Goal: Transaction & Acquisition: Obtain resource

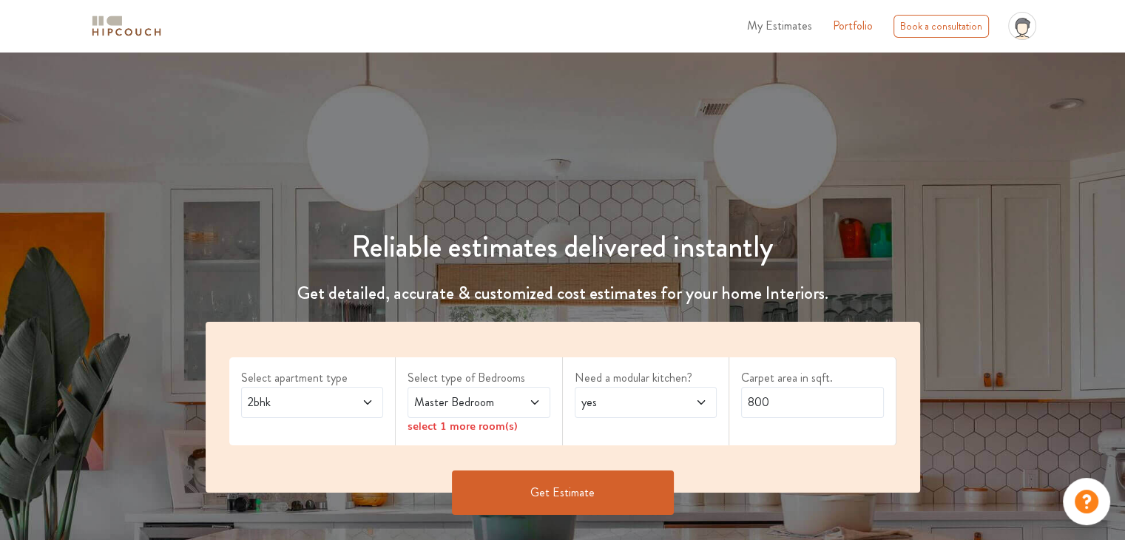
click at [362, 407] on icon at bounding box center [368, 402] width 12 height 12
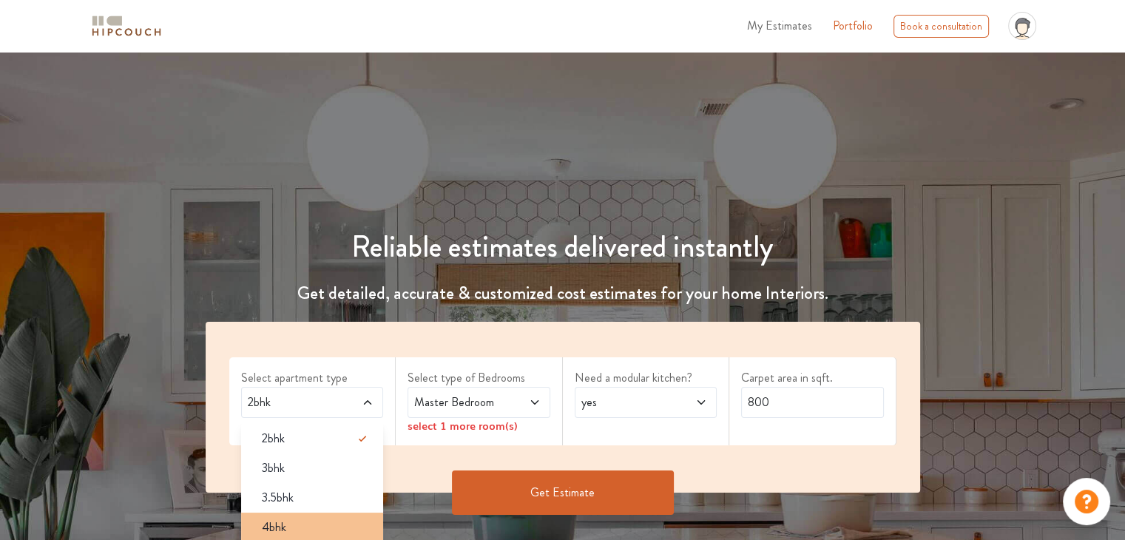
click at [299, 524] on div "4bhk" at bounding box center [317, 527] width 134 height 18
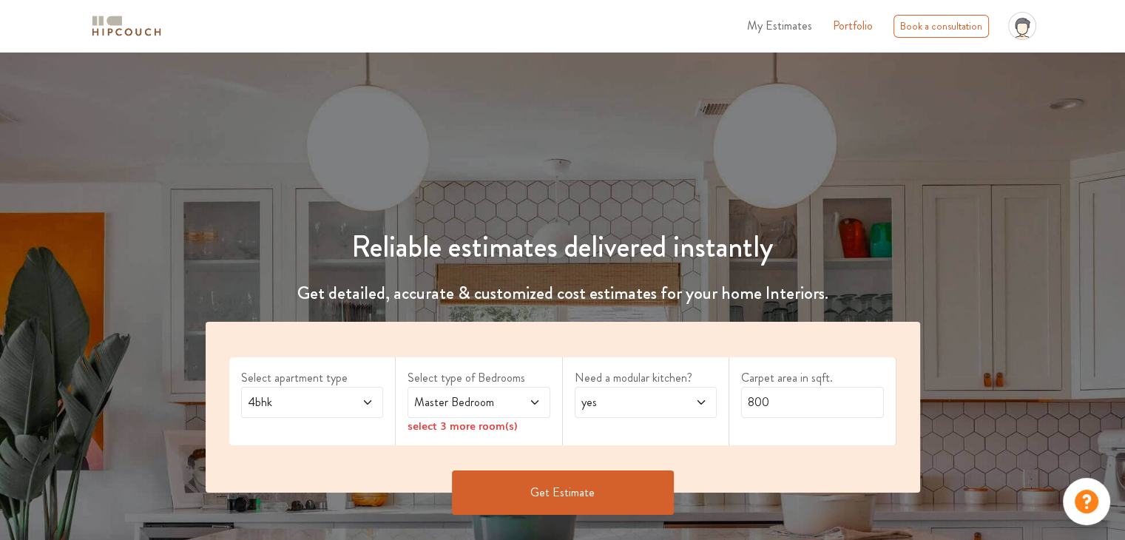
click at [532, 404] on icon at bounding box center [535, 402] width 12 height 12
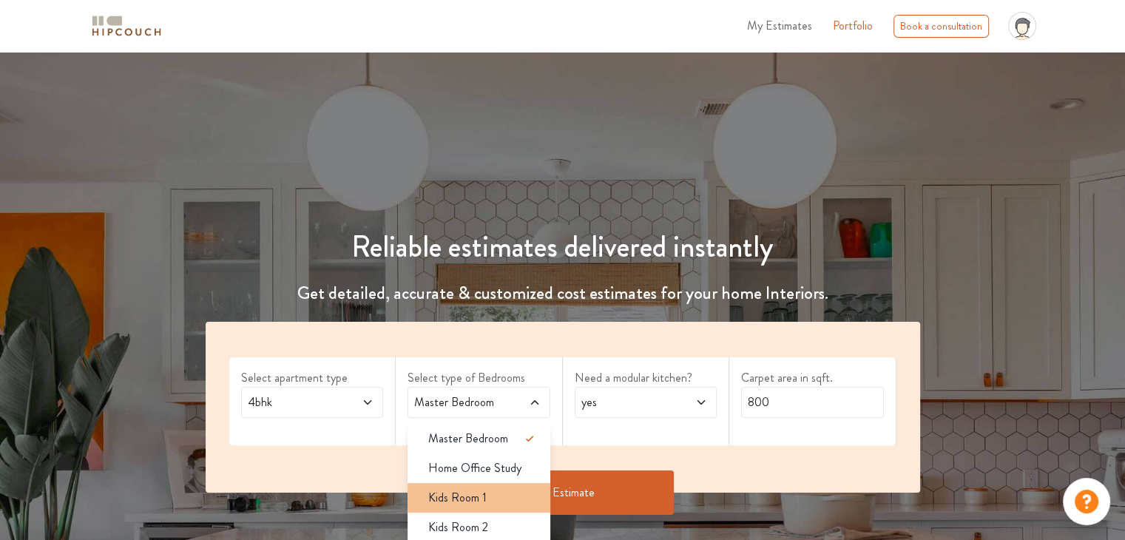
click at [462, 502] on span "Kids Room 1" at bounding box center [457, 498] width 58 height 18
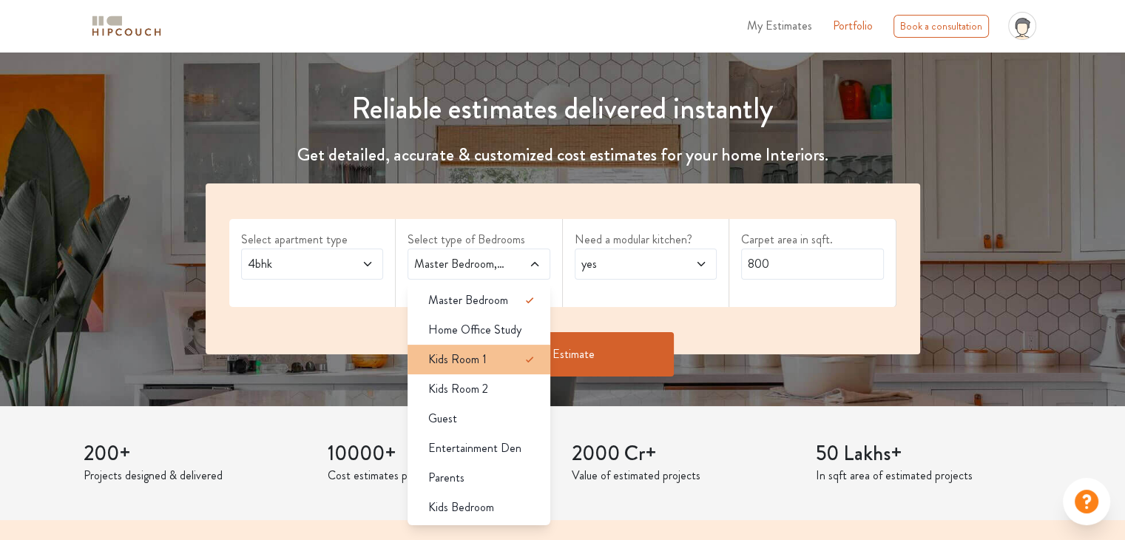
scroll to position [148, 0]
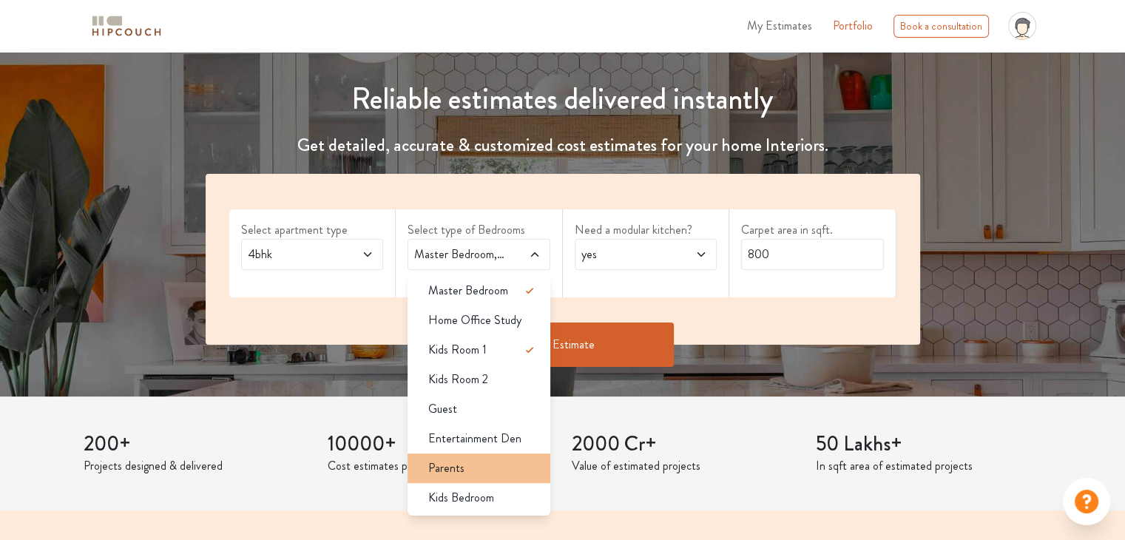
click at [520, 462] on div "Parents" at bounding box center [483, 468] width 134 height 18
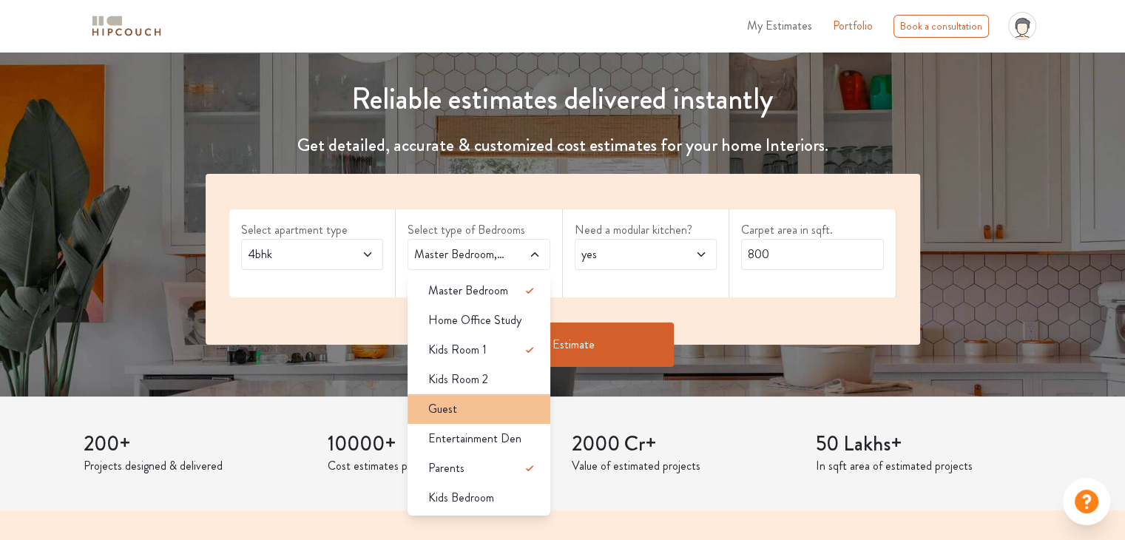
click at [509, 406] on div "Guest" at bounding box center [483, 409] width 134 height 18
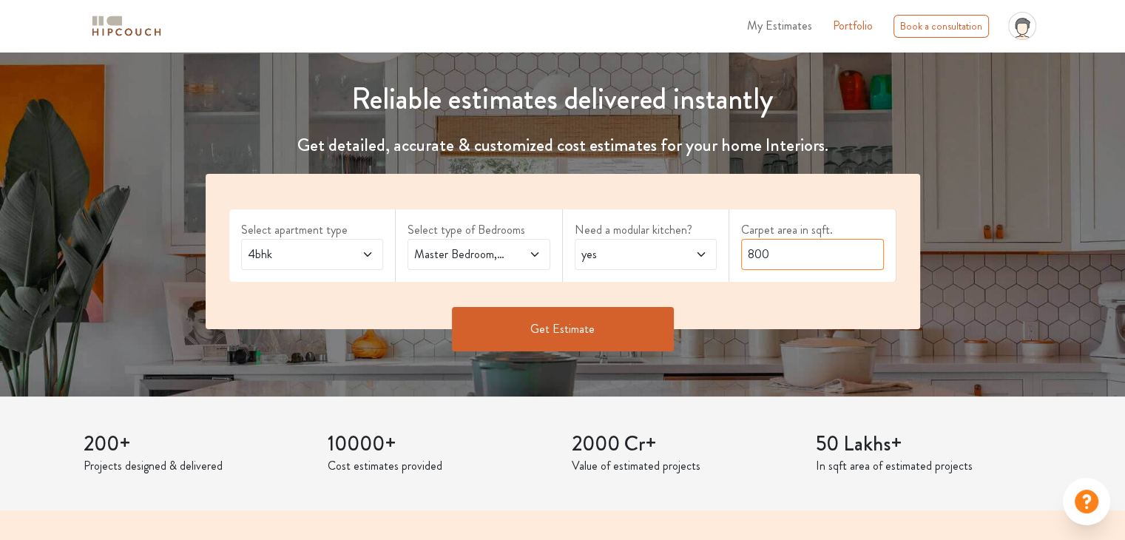
click at [776, 262] on input "800" at bounding box center [812, 254] width 143 height 31
type input "8"
type input "1200"
click at [642, 314] on button "Get Estimate" at bounding box center [563, 329] width 222 height 44
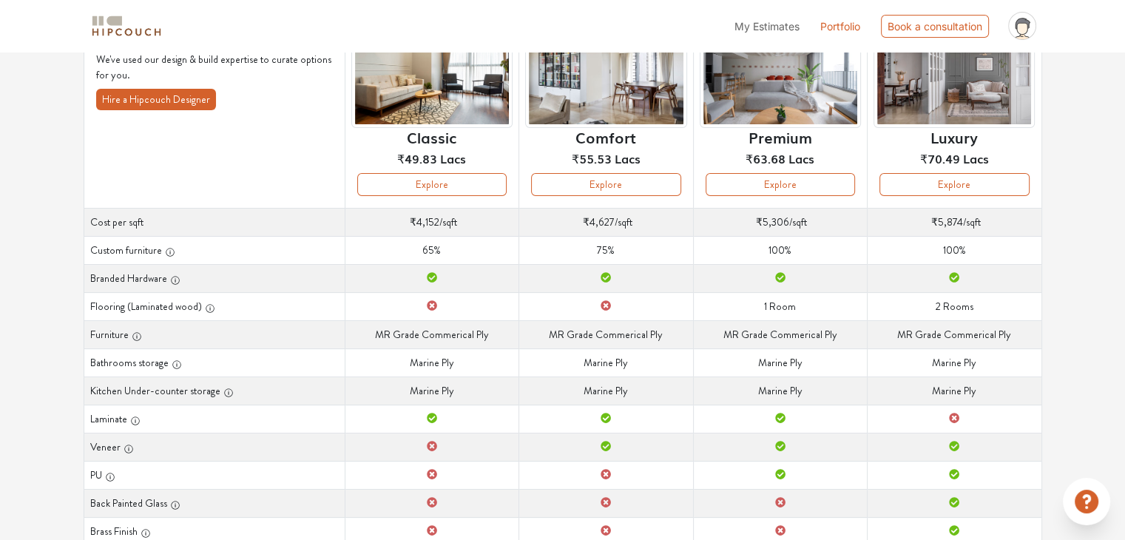
scroll to position [148, 0]
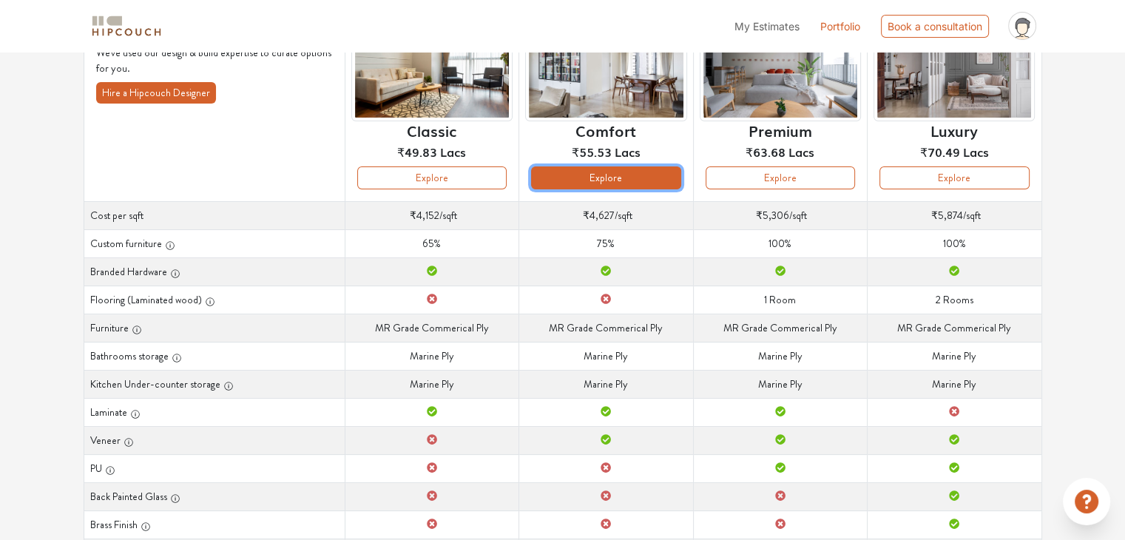
click at [637, 176] on button "Explore" at bounding box center [605, 177] width 149 height 23
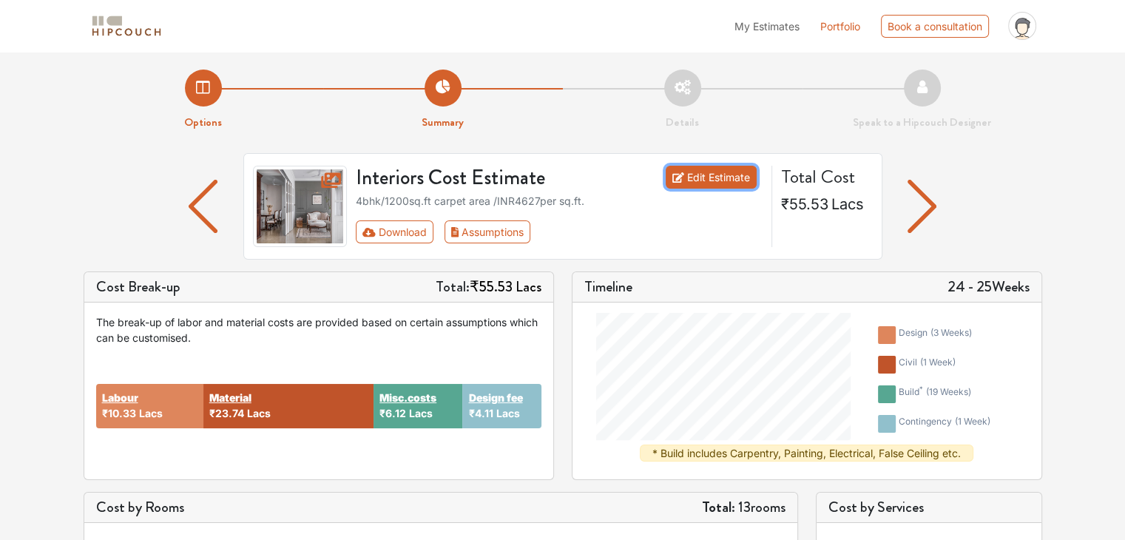
click at [710, 173] on link "Edit Estimate" at bounding box center [710, 177] width 91 height 23
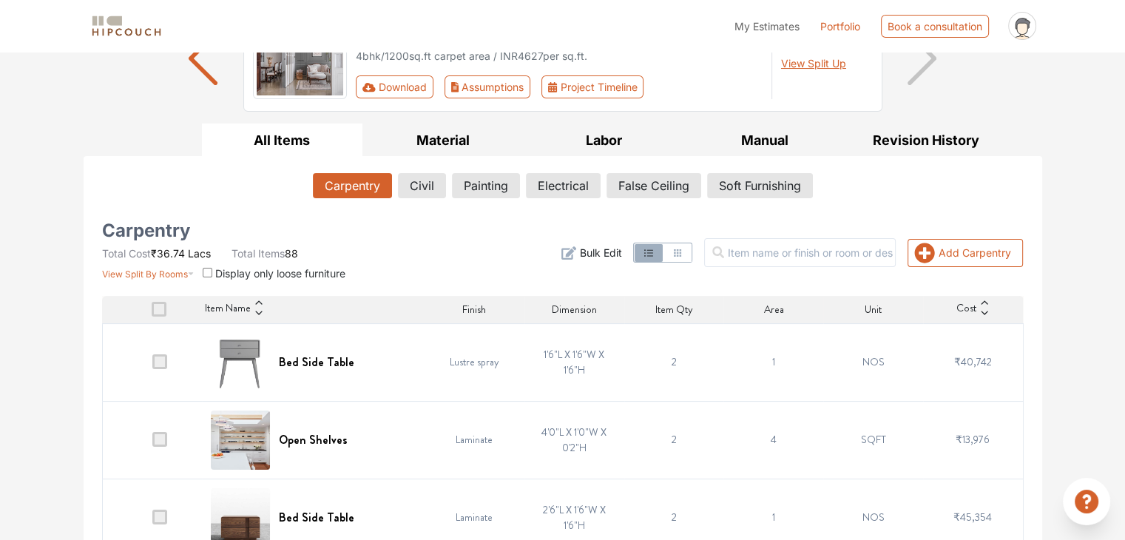
scroll to position [177, 0]
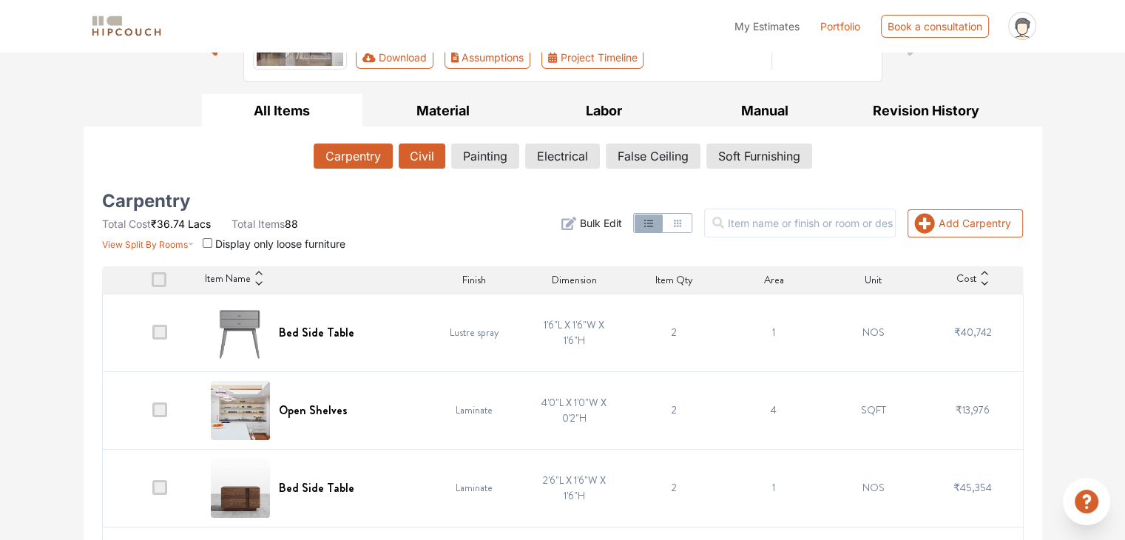
click at [420, 158] on button "Civil" at bounding box center [422, 155] width 47 height 25
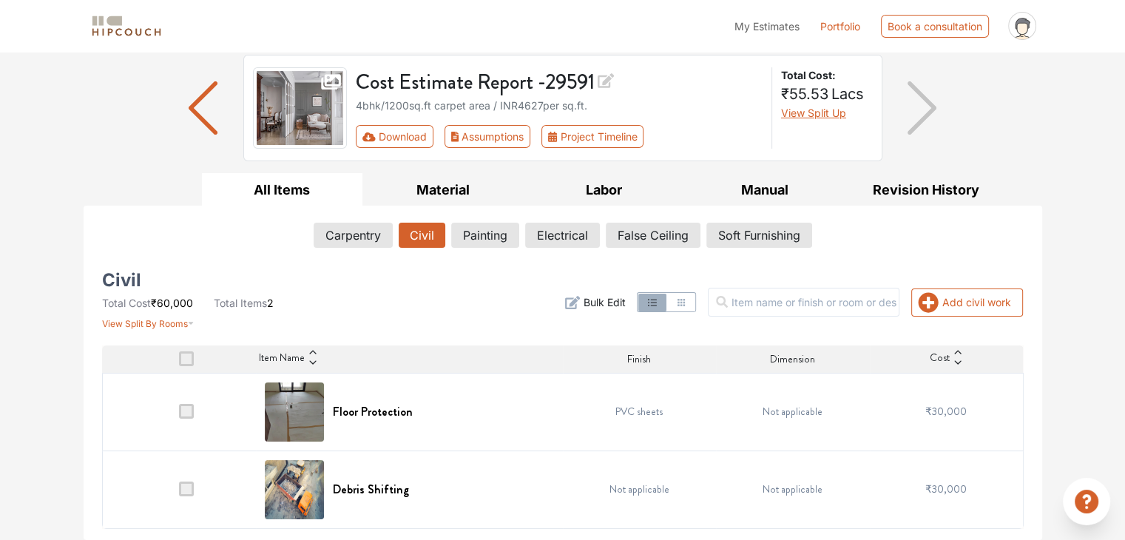
scroll to position [98, 0]
click at [908, 524] on td "₹30,000" at bounding box center [947, 490] width 154 height 78
click at [609, 398] on td "PVC sheets" at bounding box center [640, 412] width 154 height 78
click at [479, 231] on button "Painting" at bounding box center [486, 235] width 67 height 25
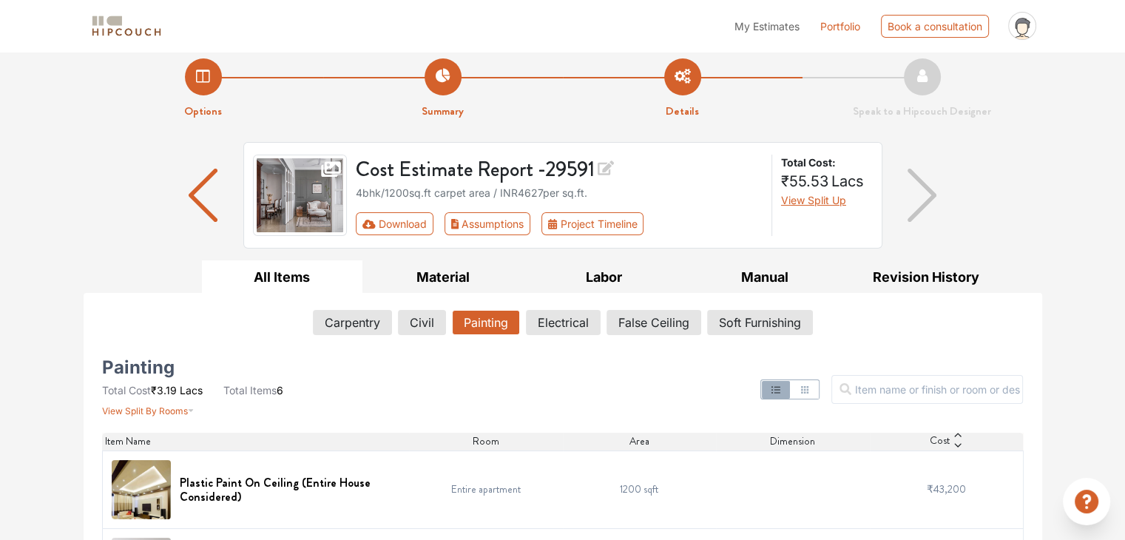
scroll to position [0, 0]
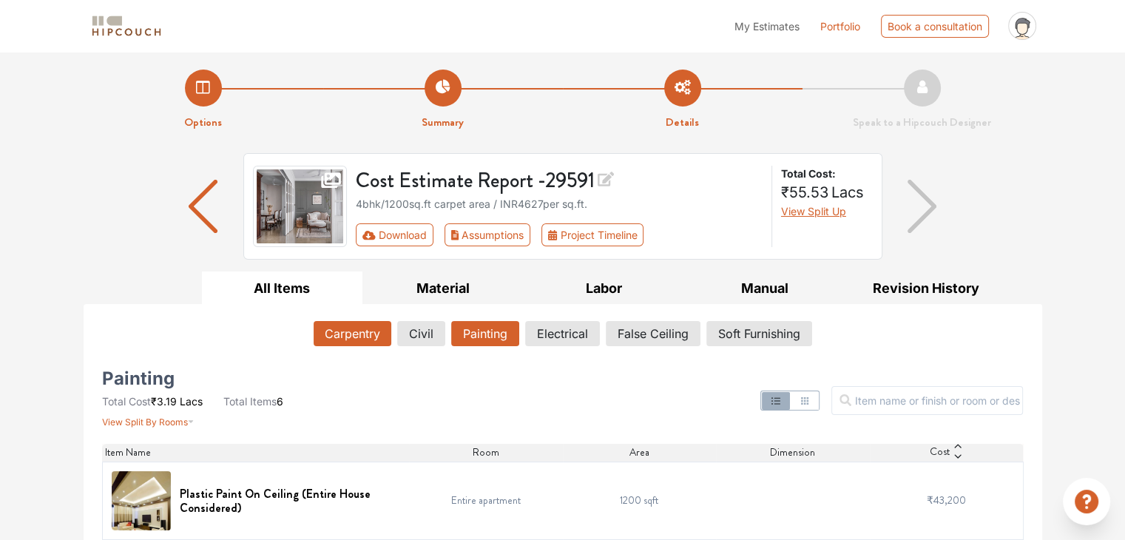
click at [359, 332] on button "Carpentry" at bounding box center [353, 333] width 78 height 25
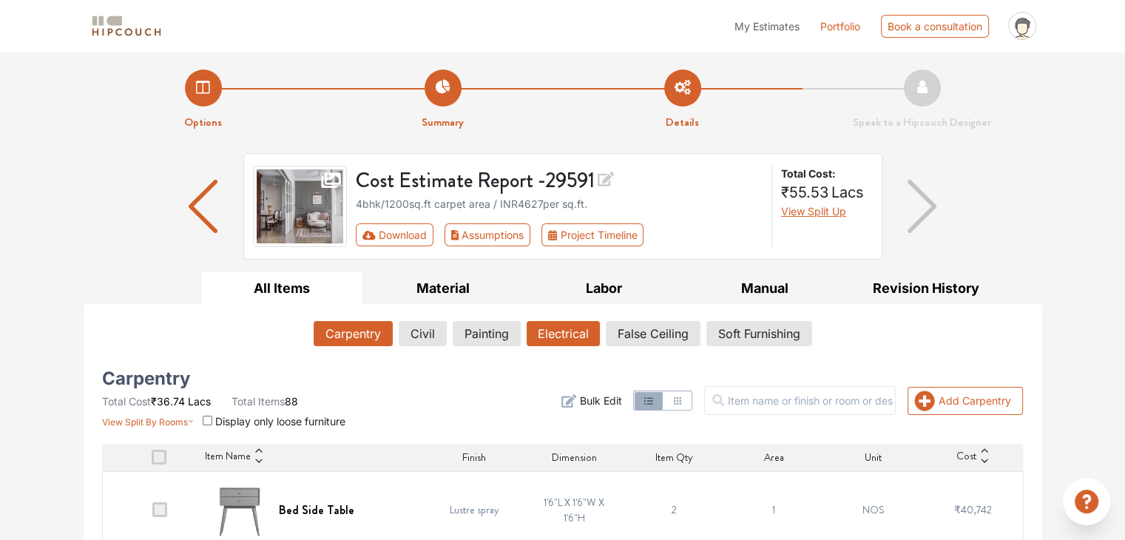
click at [560, 336] on button "Electrical" at bounding box center [562, 333] width 73 height 25
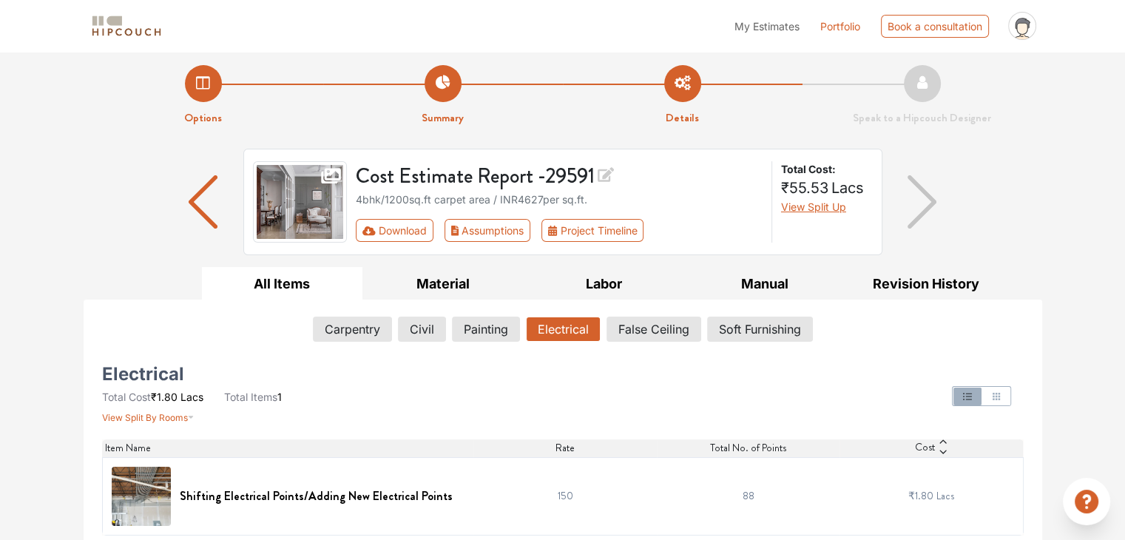
scroll to position [10, 0]
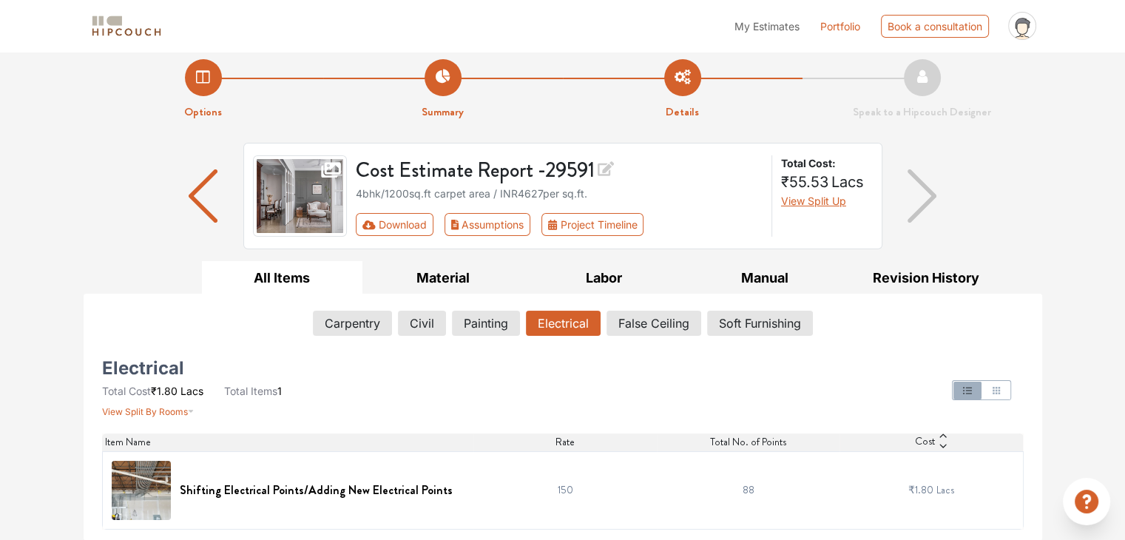
click at [879, 403] on div at bounding box center [719, 390] width 626 height 56
click at [668, 317] on button "False Ceiling" at bounding box center [653, 323] width 93 height 25
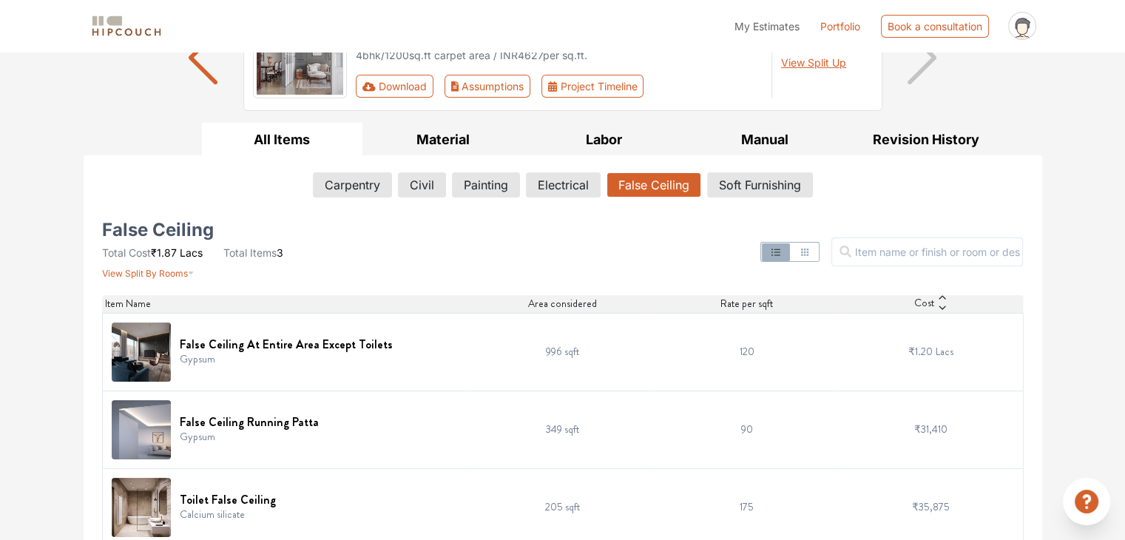
scroll to position [166, 0]
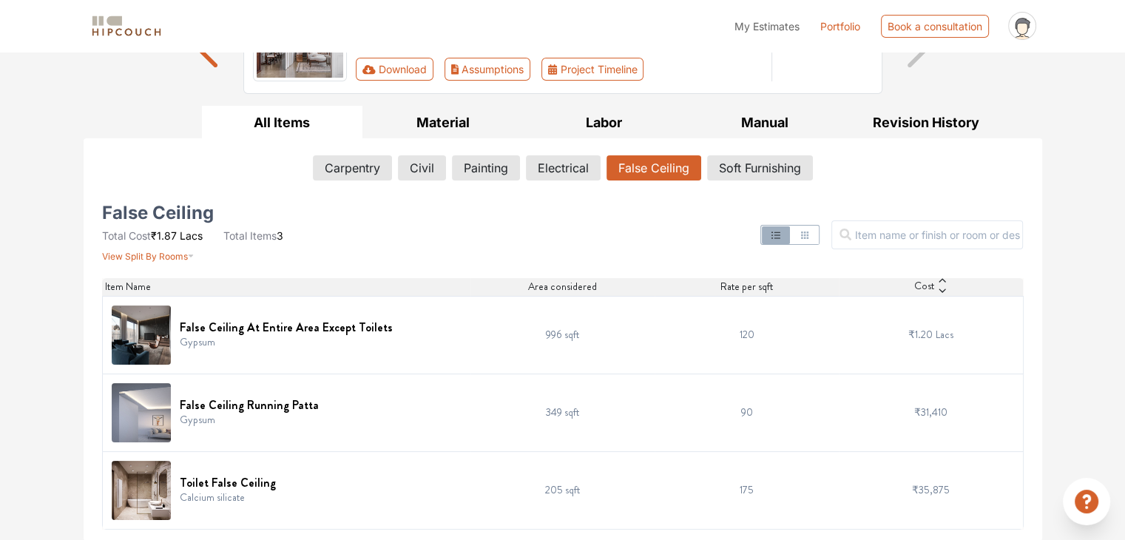
click at [749, 336] on td "120" at bounding box center [746, 335] width 184 height 78
click at [750, 333] on td "120" at bounding box center [746, 335] width 184 height 78
click at [771, 331] on td "120" at bounding box center [746, 335] width 184 height 78
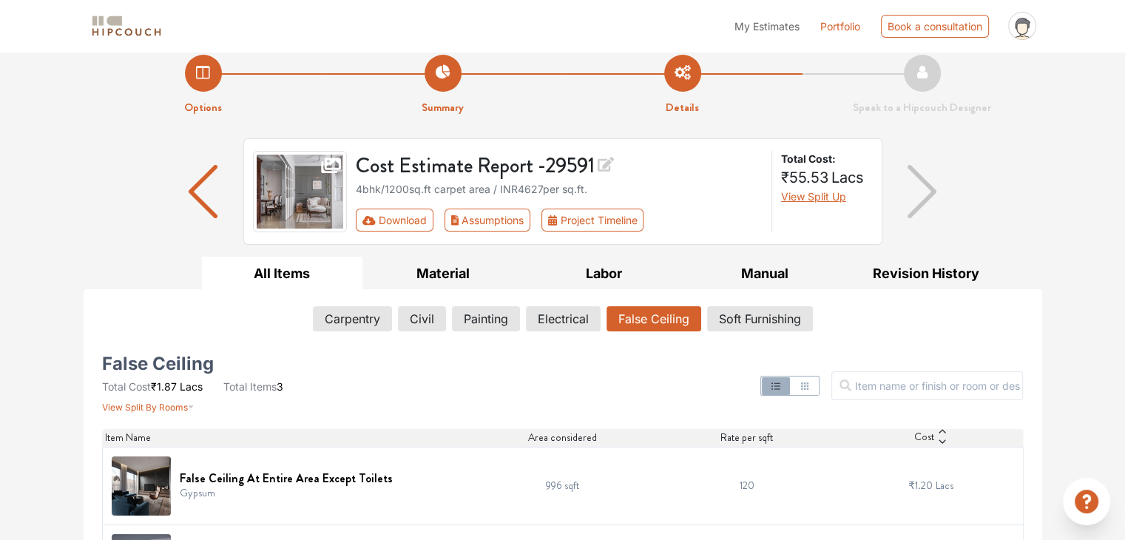
scroll to position [0, 0]
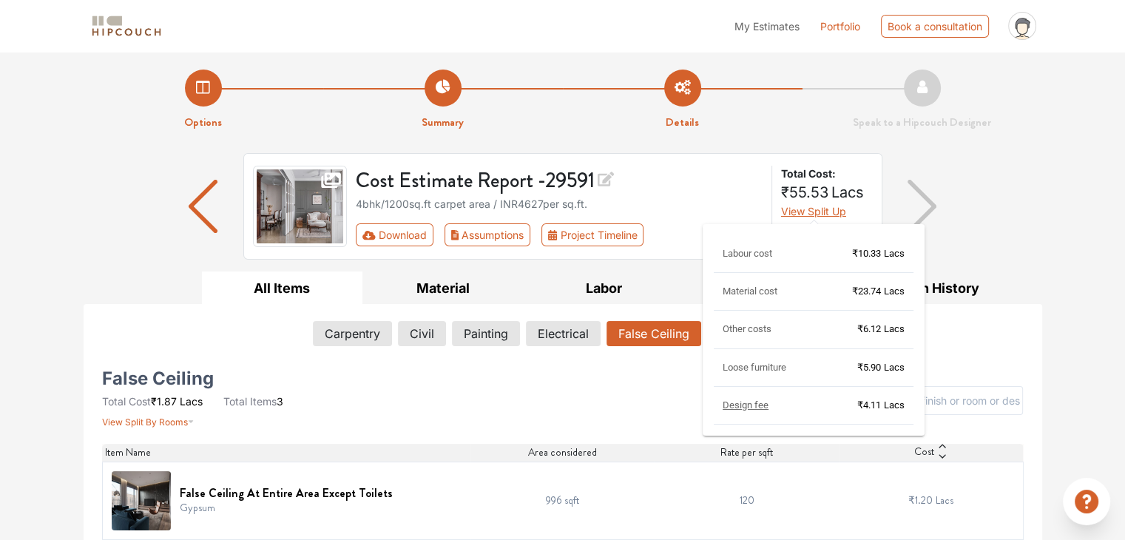
click at [814, 211] on span "View Split Up" at bounding box center [813, 211] width 65 height 13
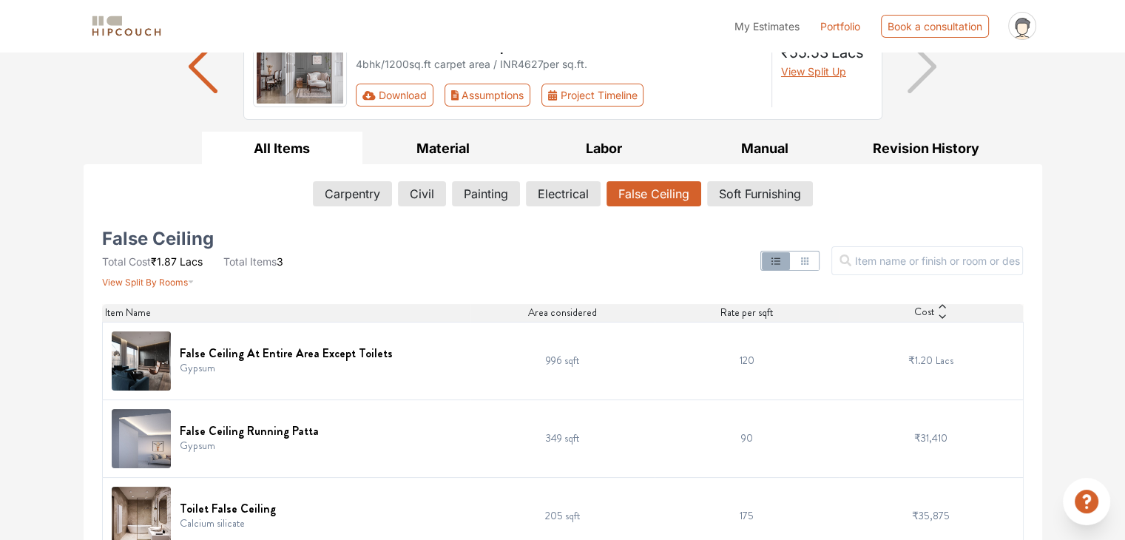
scroll to position [166, 0]
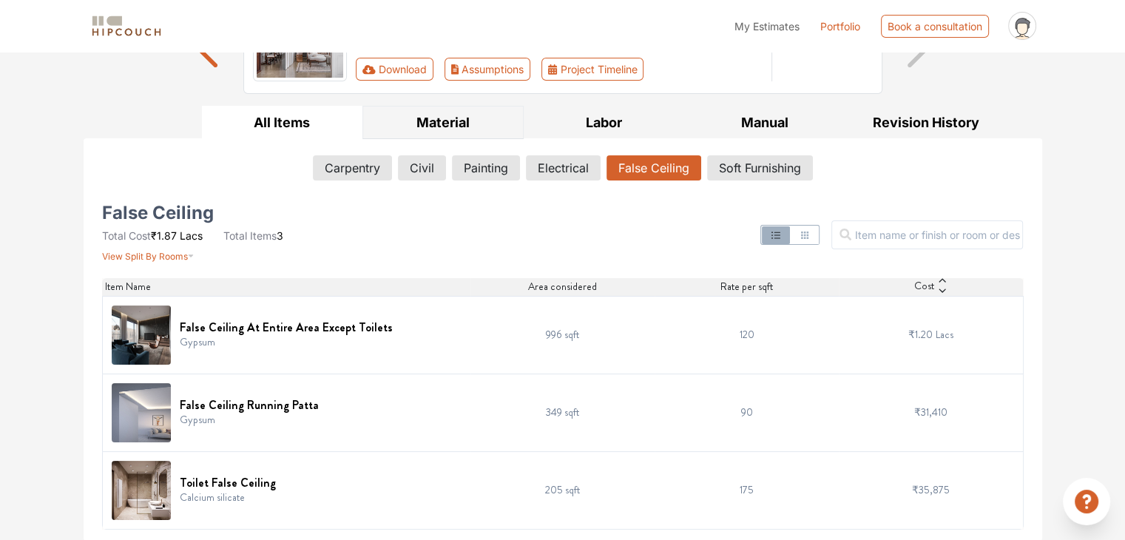
drag, startPoint x: 467, startPoint y: 116, endPoint x: 517, endPoint y: 131, distance: 51.7
click at [467, 115] on button "Material" at bounding box center [442, 122] width 161 height 33
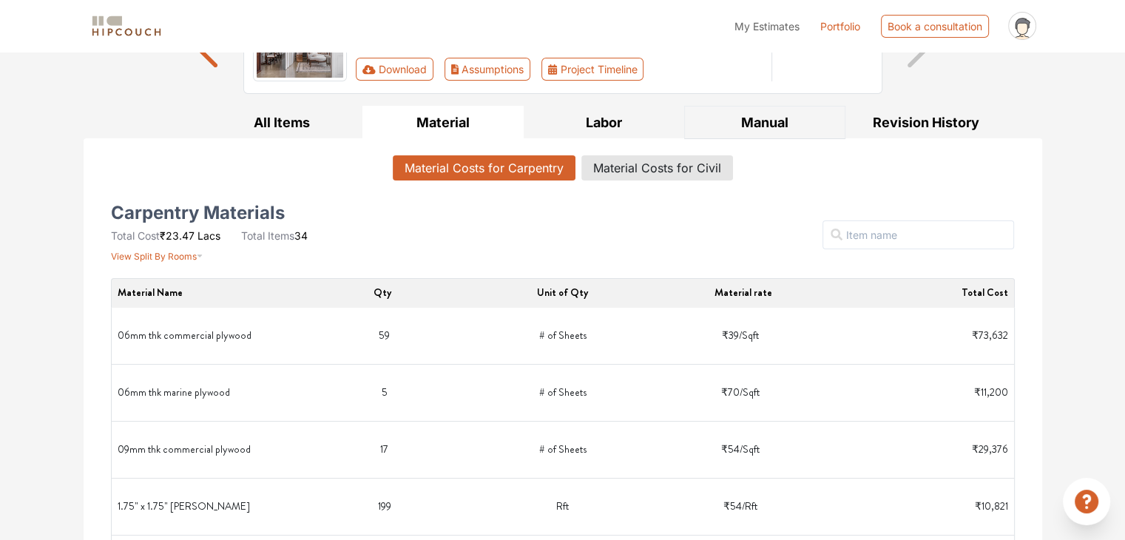
click at [753, 125] on button "Manual" at bounding box center [764, 122] width 161 height 33
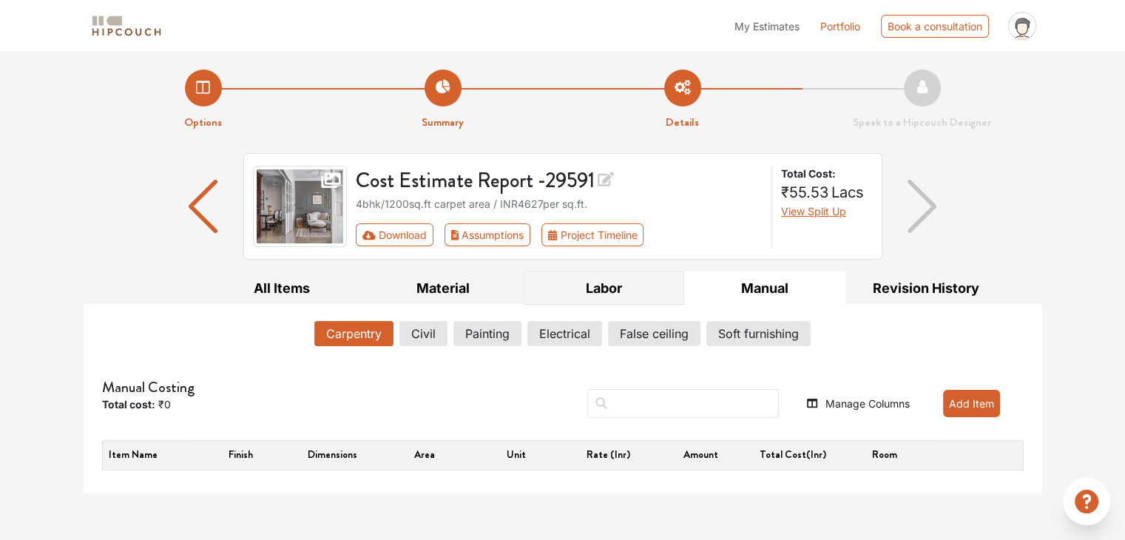
click at [597, 299] on button "Labor" at bounding box center [604, 287] width 161 height 33
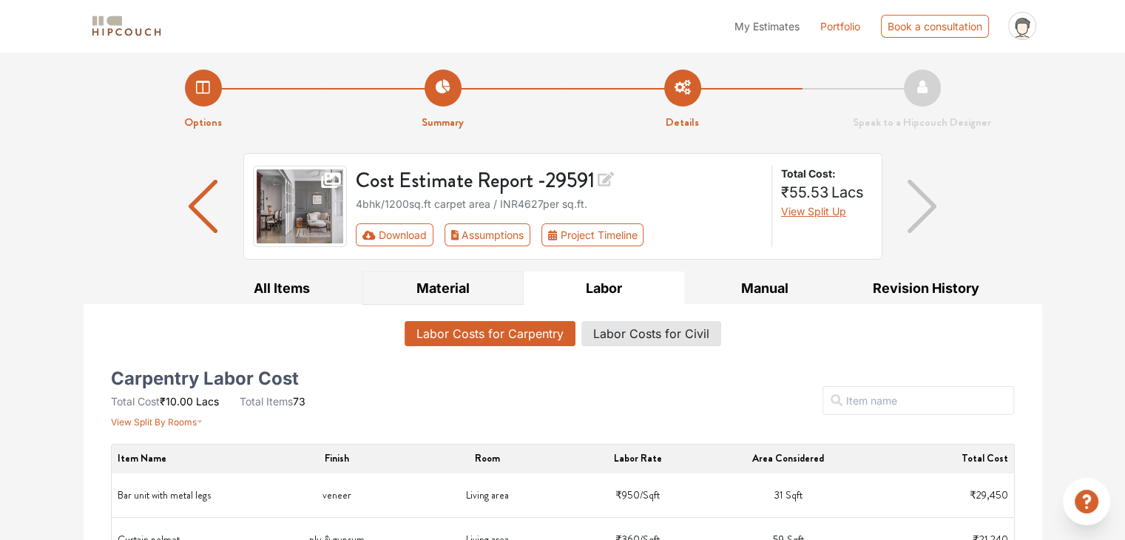
click at [458, 285] on button "Material" at bounding box center [442, 287] width 161 height 33
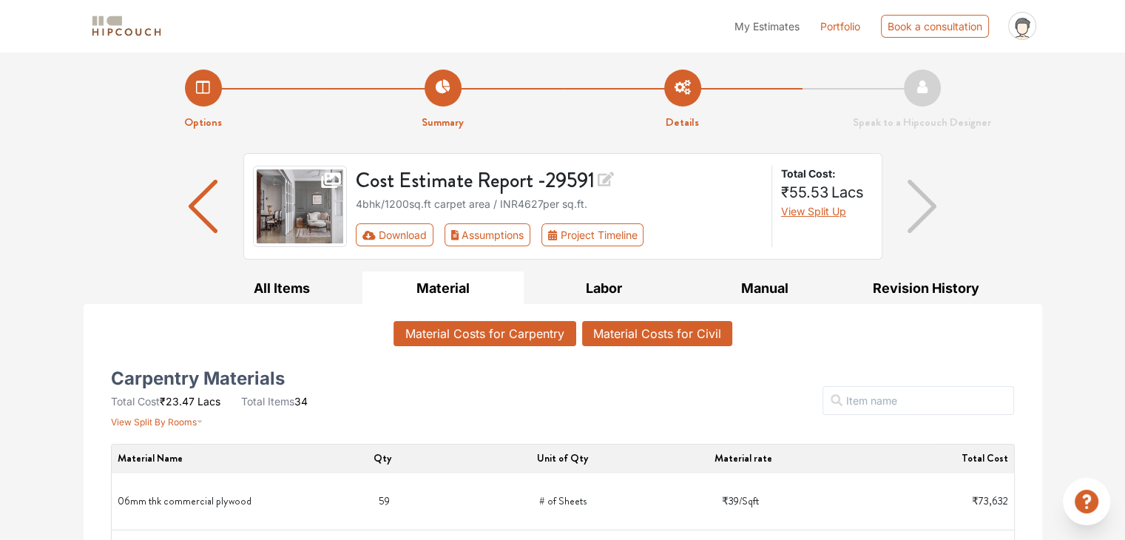
click at [652, 336] on button "Material Costs for Civil" at bounding box center [657, 333] width 150 height 25
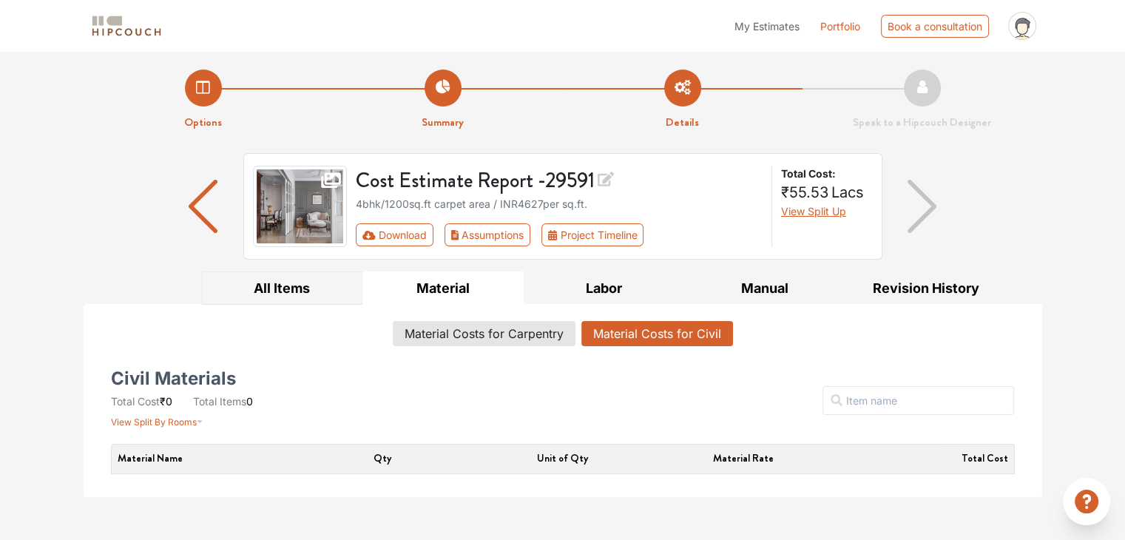
click at [308, 288] on button "All Items" at bounding box center [282, 287] width 161 height 33
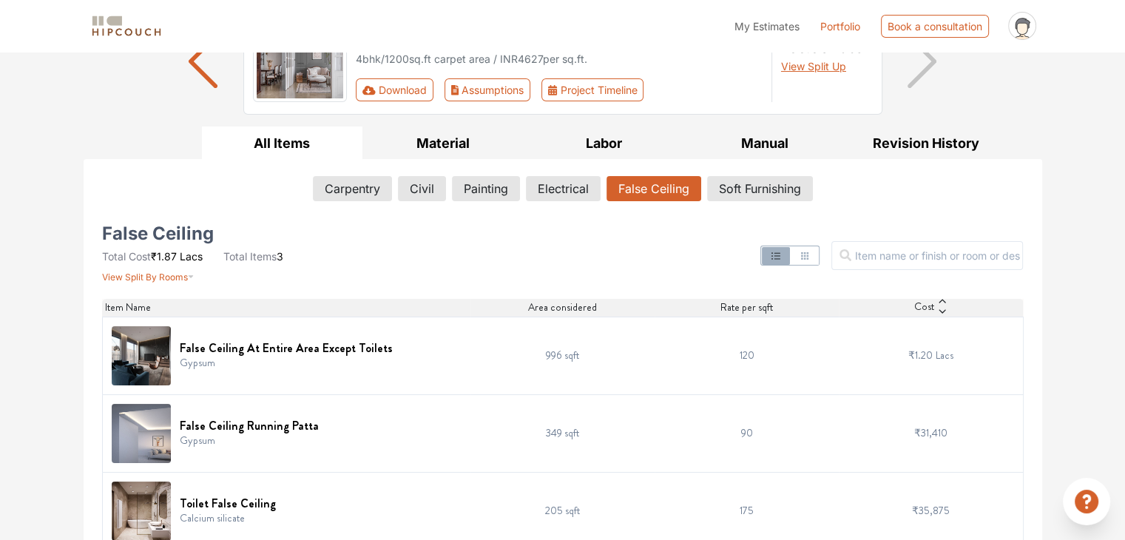
scroll to position [166, 0]
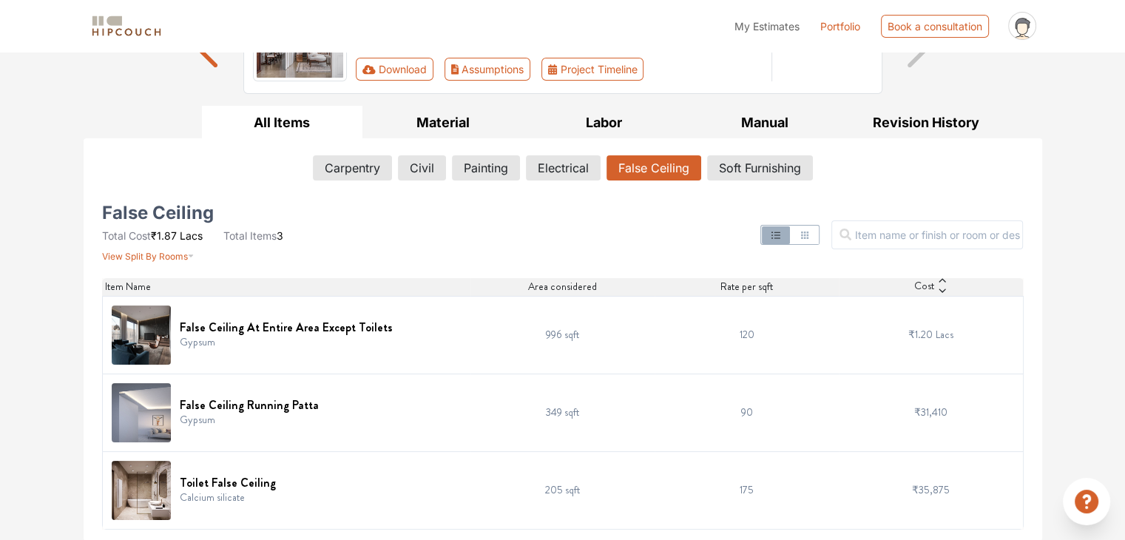
click at [742, 329] on td "120" at bounding box center [746, 335] width 184 height 78
click at [748, 333] on td "120" at bounding box center [746, 335] width 184 height 78
click at [180, 254] on span "View Split By Rooms" at bounding box center [145, 256] width 86 height 11
click at [776, 119] on button "Manual" at bounding box center [764, 122] width 161 height 33
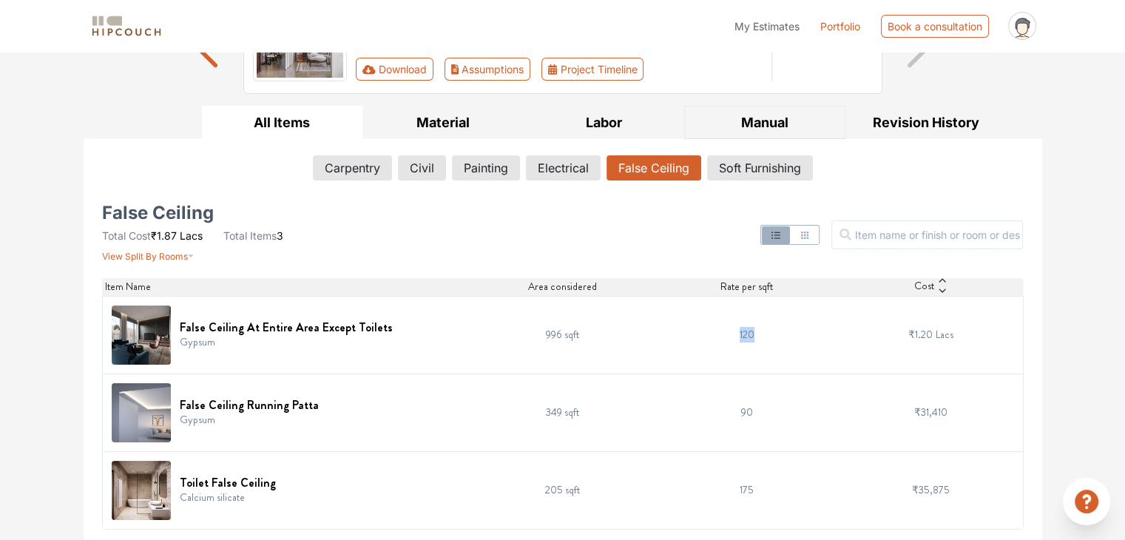
scroll to position [0, 0]
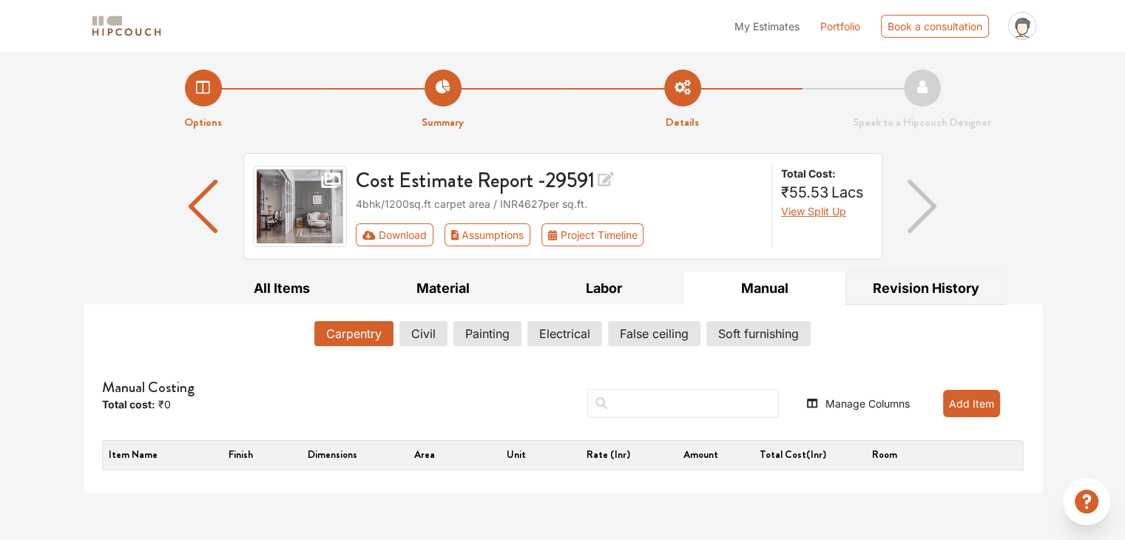
click at [961, 284] on button "Revision History" at bounding box center [925, 287] width 161 height 33
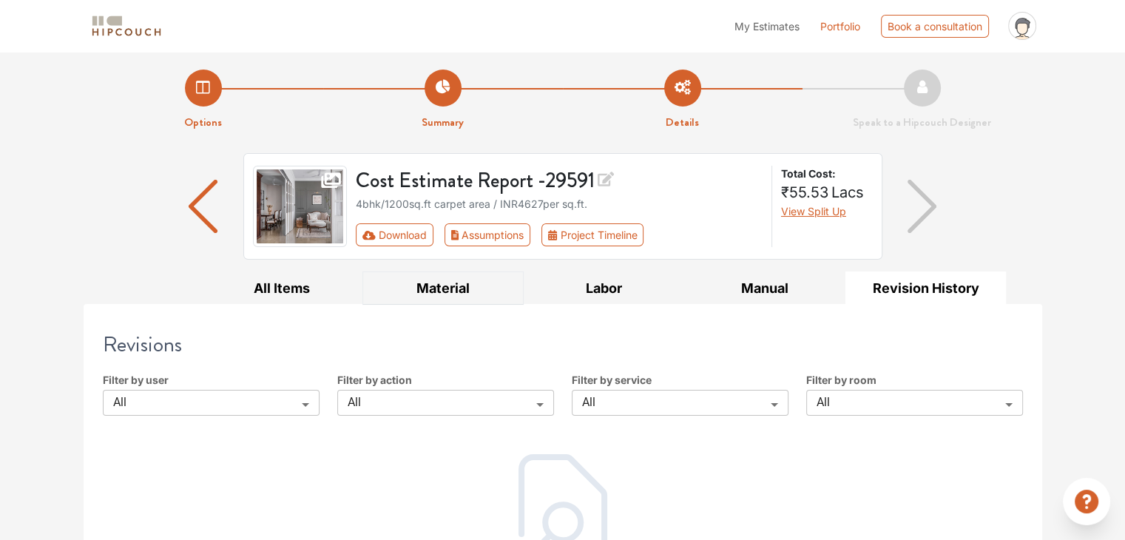
click at [447, 285] on button "Material" at bounding box center [442, 287] width 161 height 33
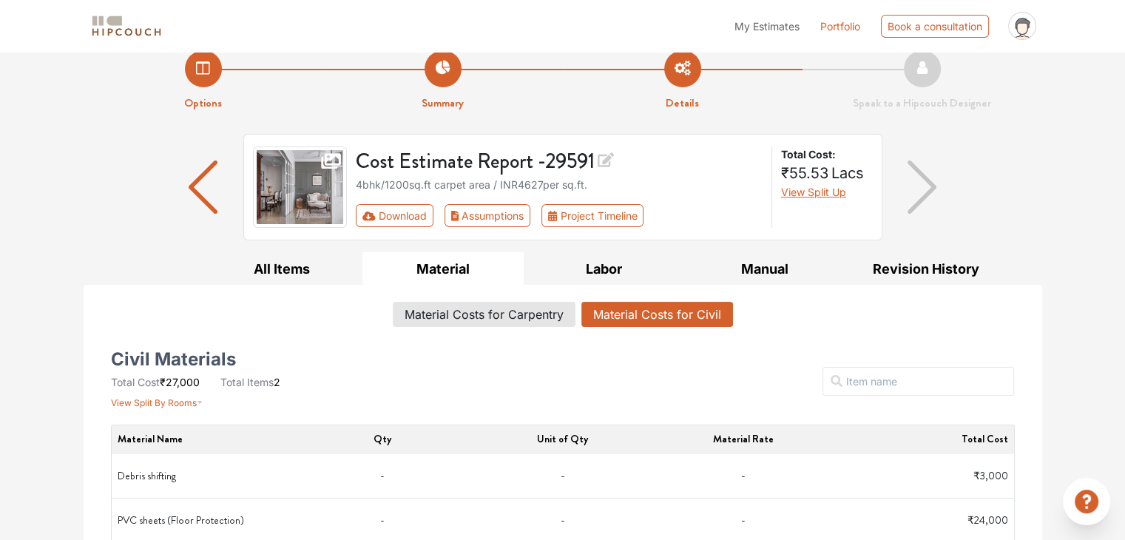
scroll to position [44, 0]
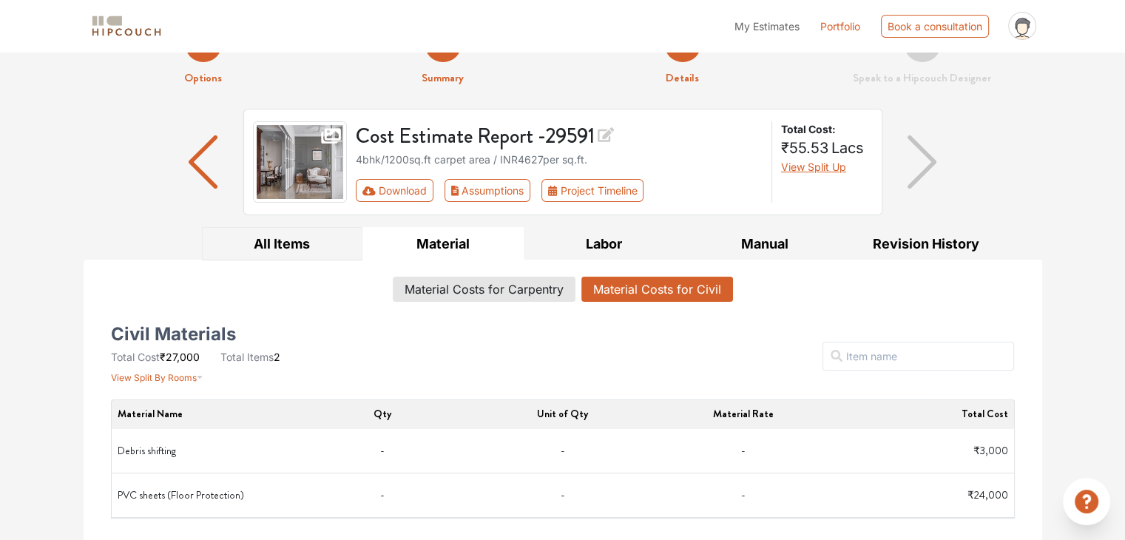
click at [287, 241] on button "All Items" at bounding box center [282, 243] width 161 height 33
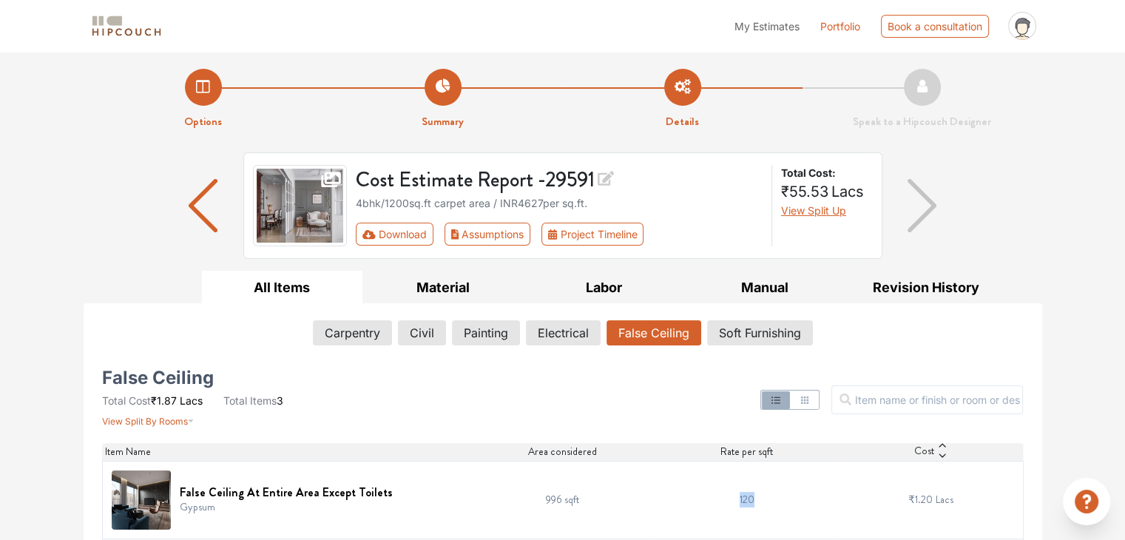
scroll to position [0, 0]
click at [492, 243] on button "Assumptions" at bounding box center [487, 234] width 87 height 23
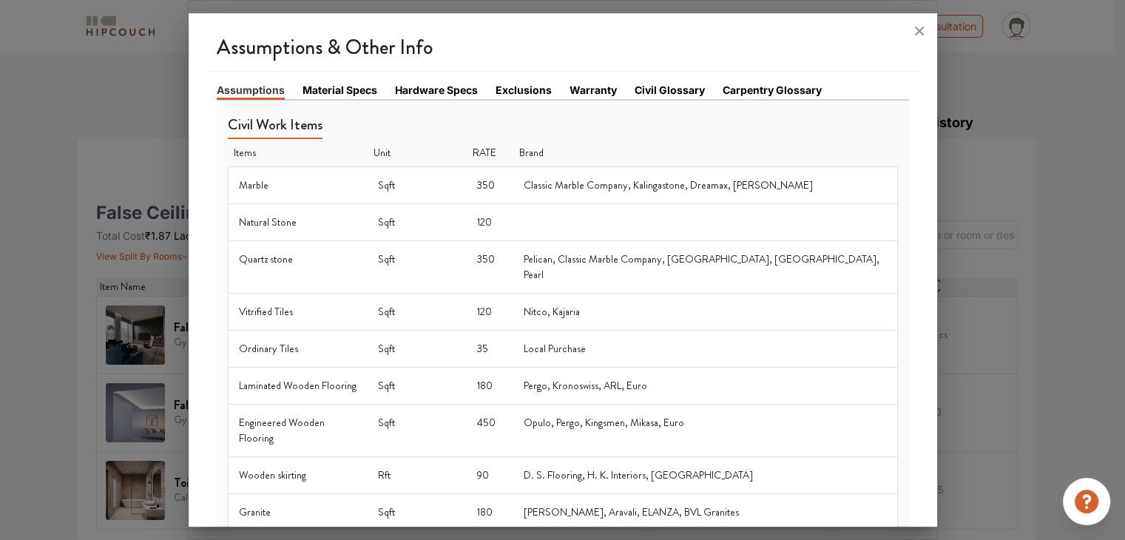
click at [347, 89] on link "Material Specs" at bounding box center [339, 90] width 75 height 16
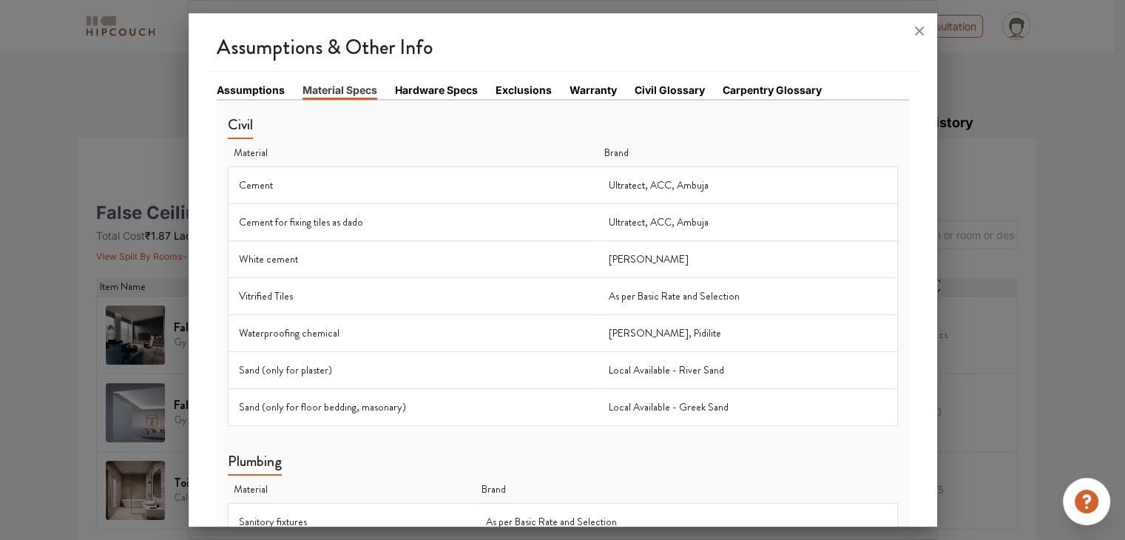
click at [441, 84] on link "Hardware Specs" at bounding box center [436, 90] width 83 height 16
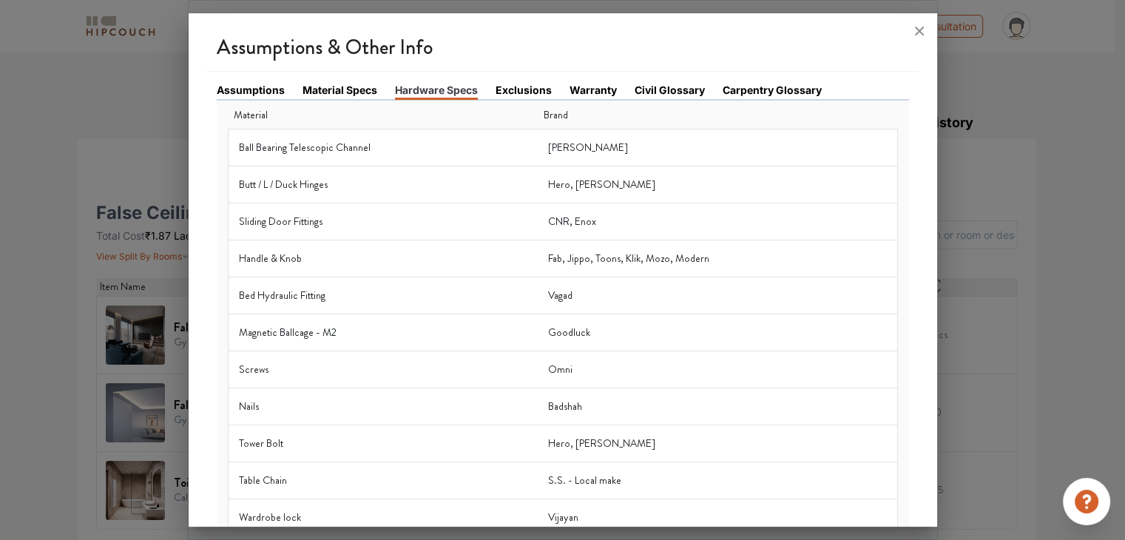
drag, startPoint x: 514, startPoint y: 87, endPoint x: 550, endPoint y: 81, distance: 36.7
click at [514, 87] on link "Exclusions" at bounding box center [523, 90] width 56 height 16
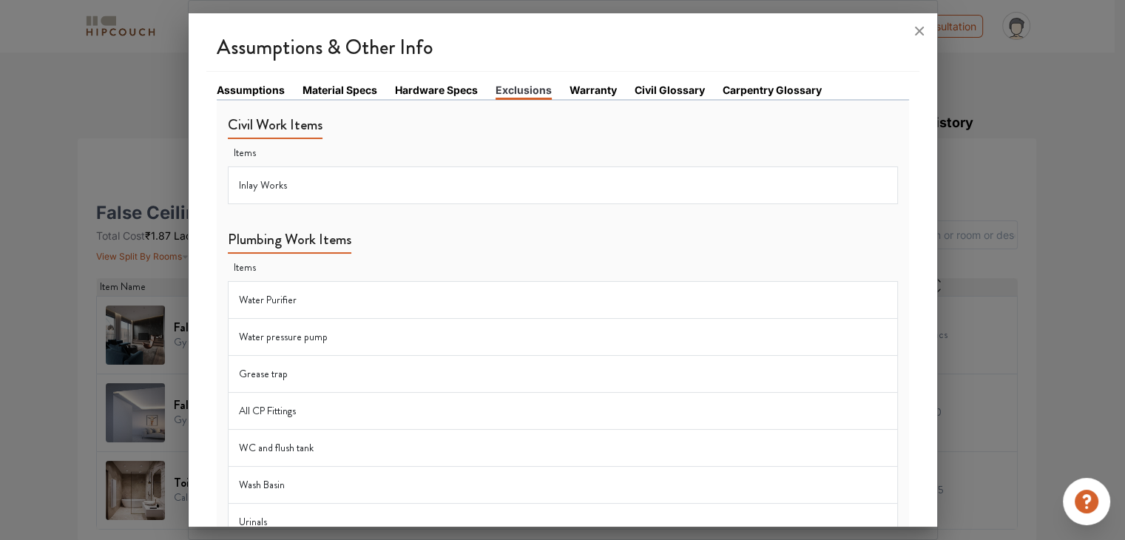
click at [589, 84] on link "Warranty" at bounding box center [592, 90] width 47 height 16
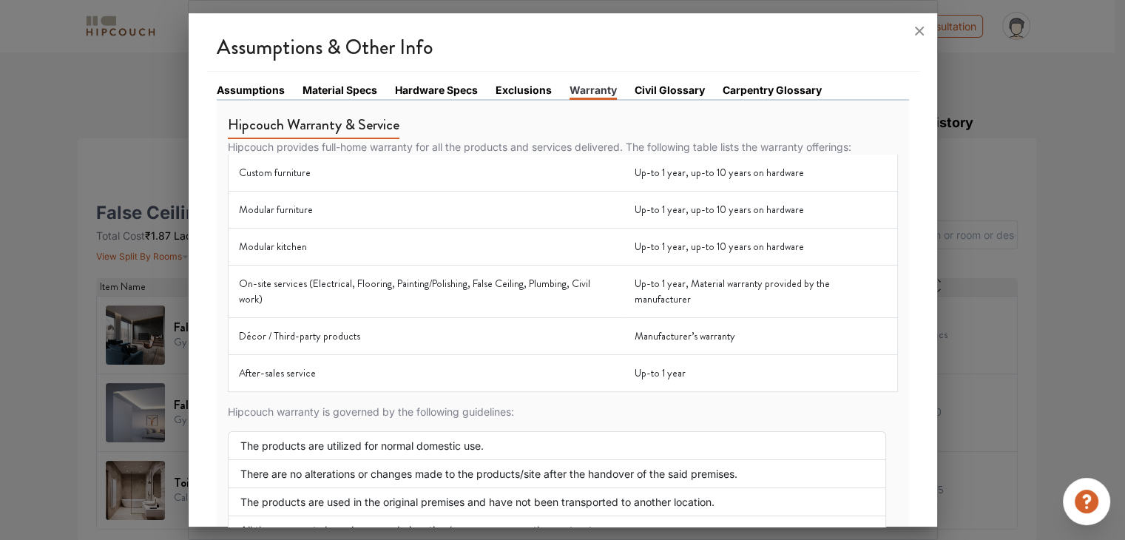
click at [651, 83] on link "Civil Glossary" at bounding box center [669, 90] width 70 height 16
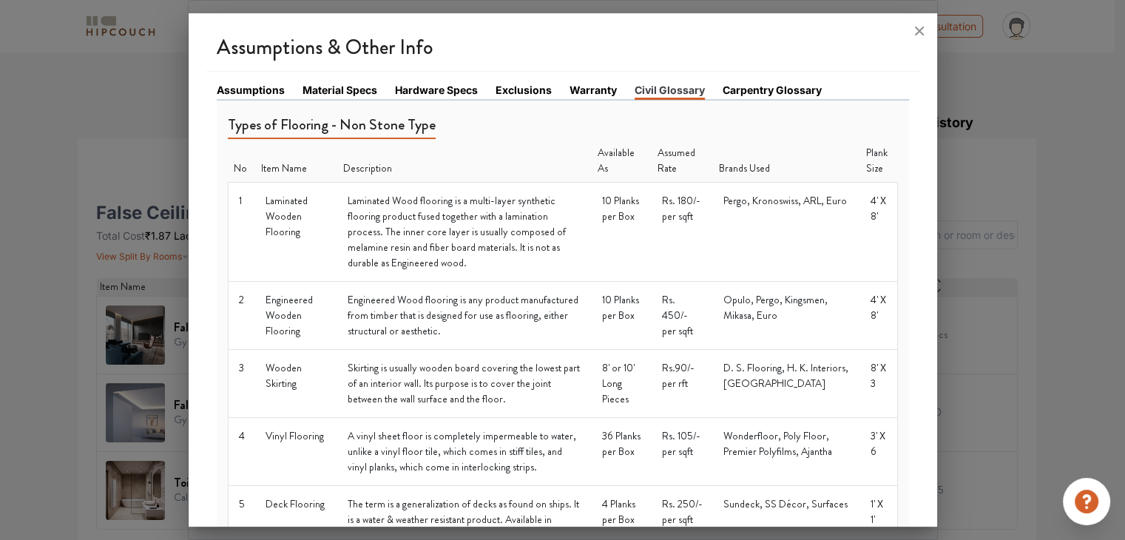
click at [755, 88] on link "Carpentry Glossary" at bounding box center [771, 90] width 99 height 16
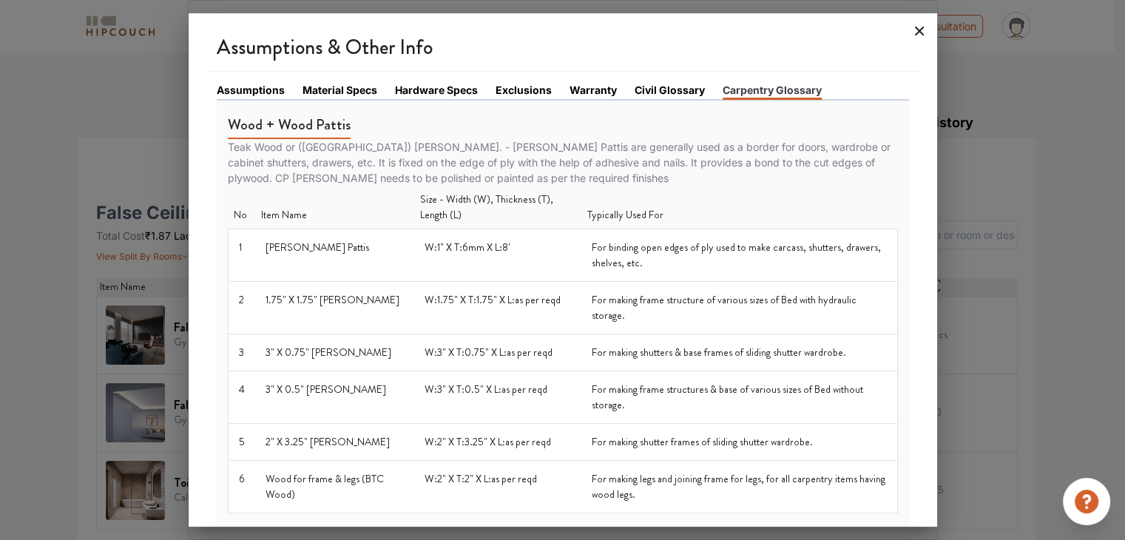
click at [917, 28] on icon at bounding box center [919, 31] width 9 height 9
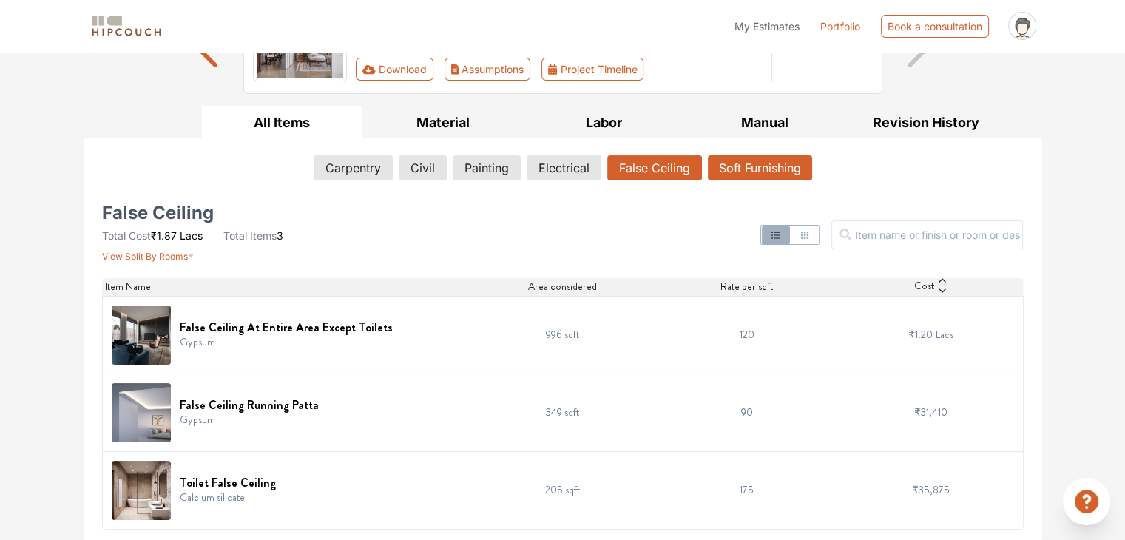
click at [762, 160] on button "Soft Furnishing" at bounding box center [760, 167] width 104 height 25
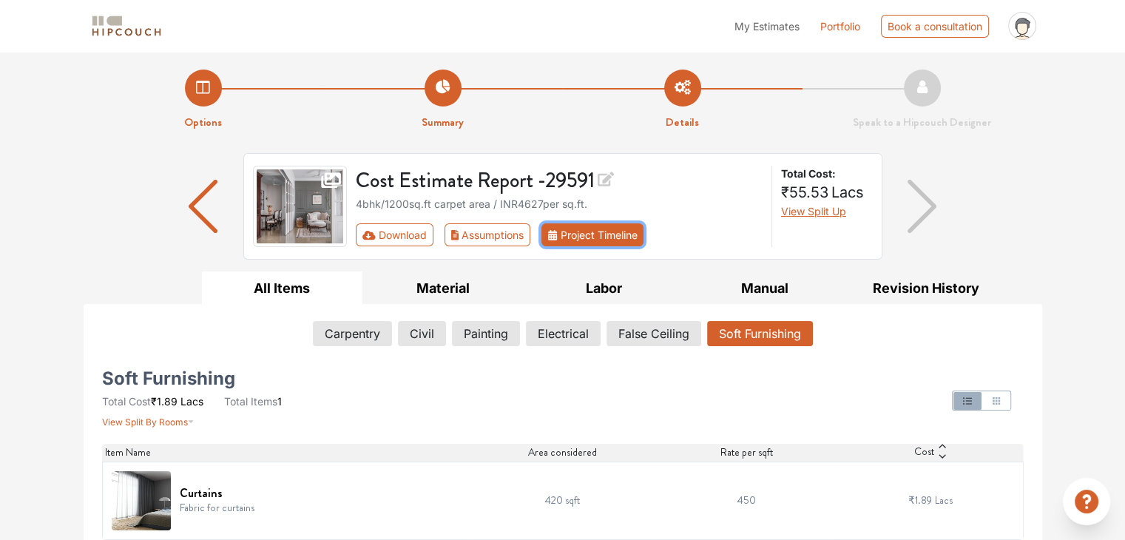
click at [597, 228] on button "Project Timeline" at bounding box center [592, 234] width 102 height 23
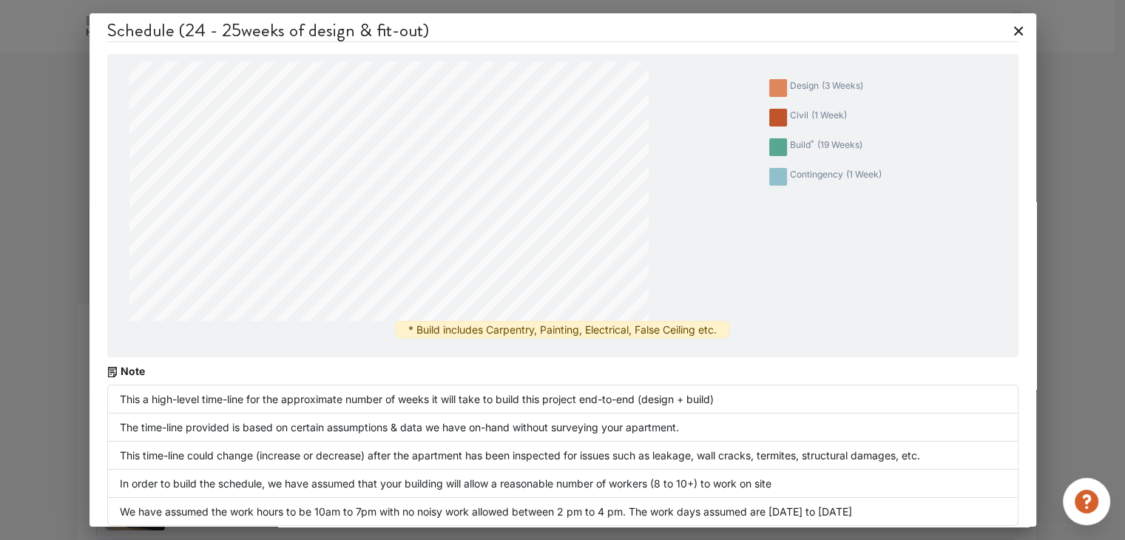
click at [1006, 27] on icon at bounding box center [1018, 31] width 24 height 24
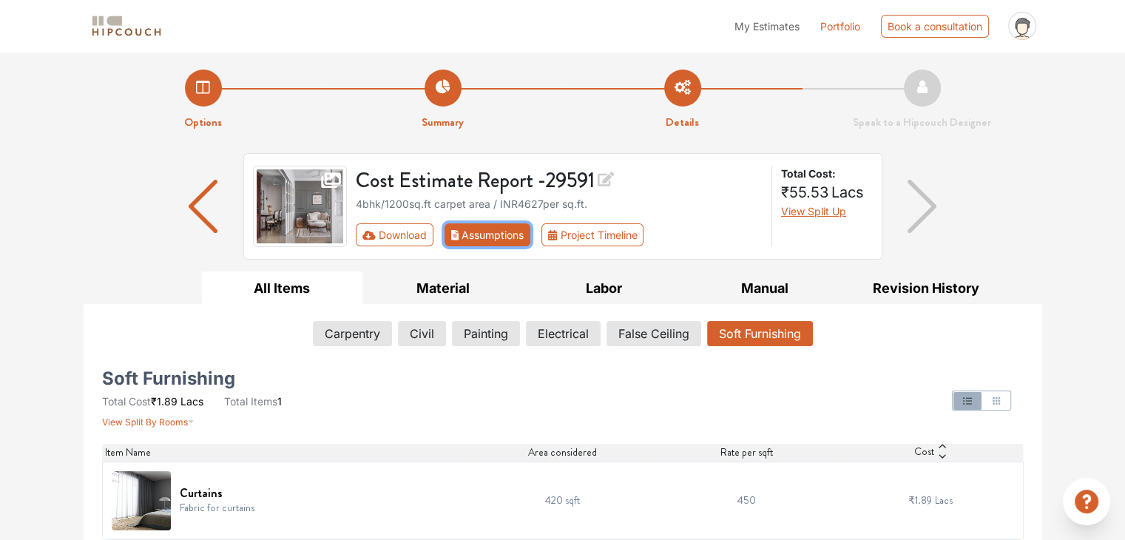
click at [479, 236] on button "Assumptions" at bounding box center [487, 234] width 87 height 23
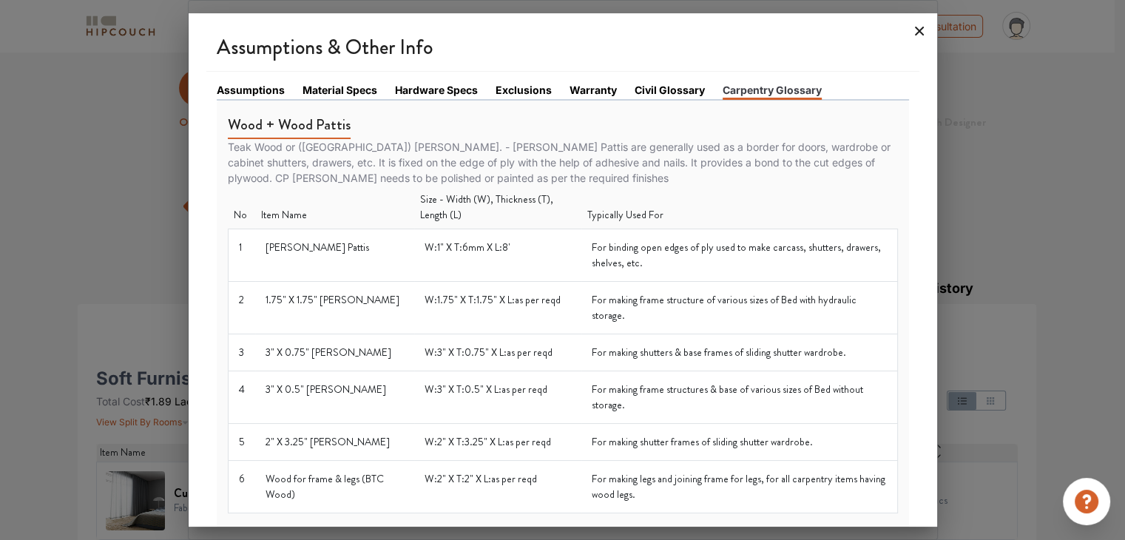
click at [912, 27] on icon at bounding box center [919, 31] width 24 height 24
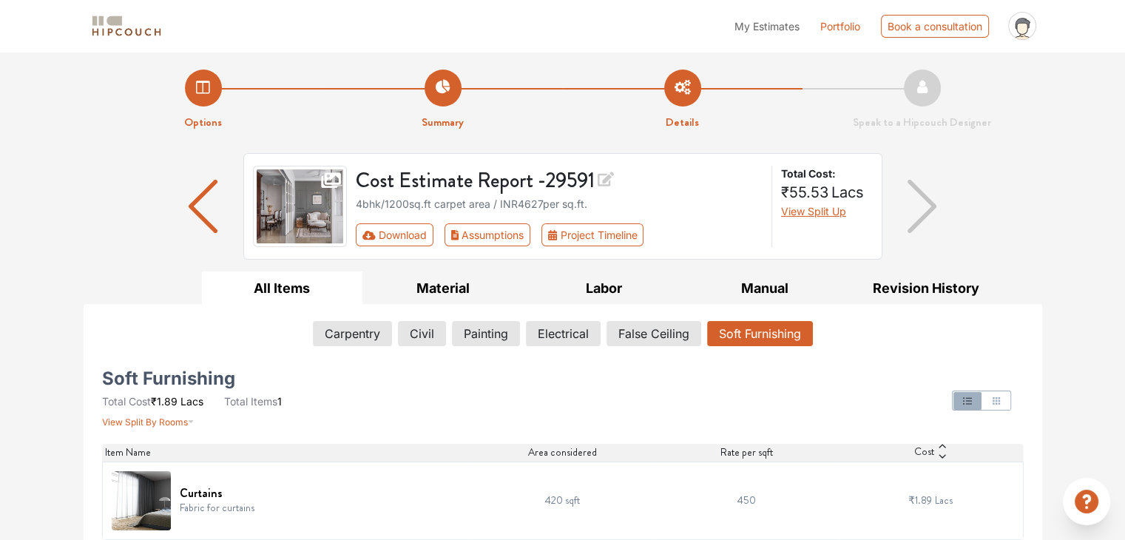
click at [609, 181] on icon at bounding box center [605, 179] width 16 height 15
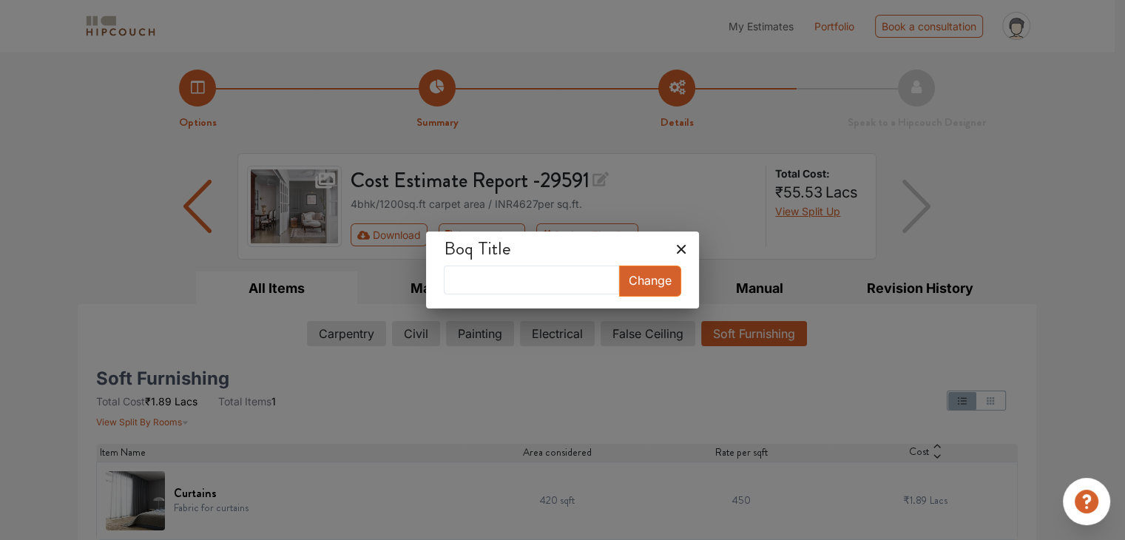
click at [672, 249] on icon at bounding box center [681, 249] width 24 height 24
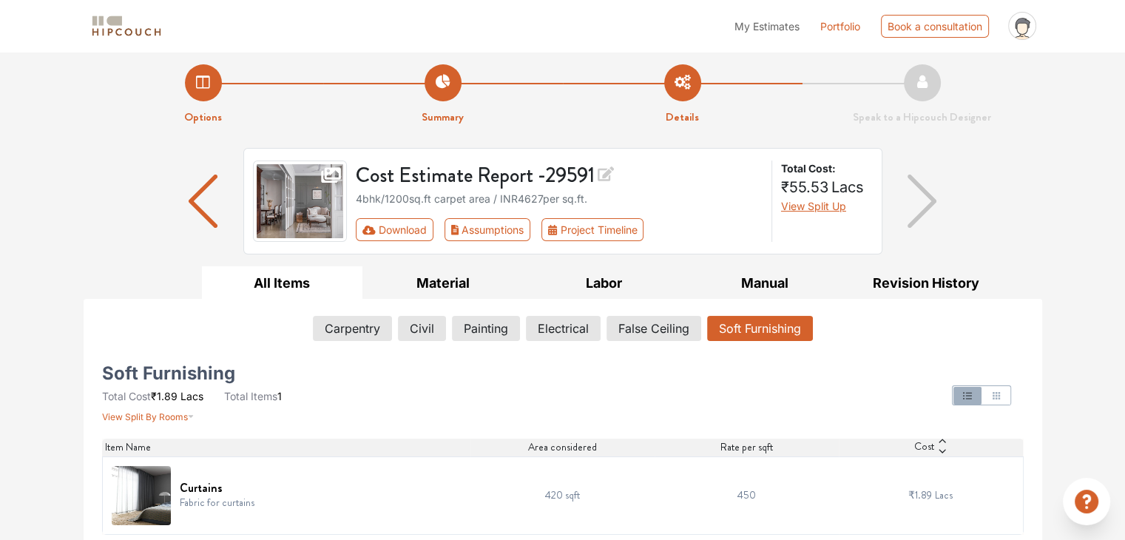
scroll to position [10, 0]
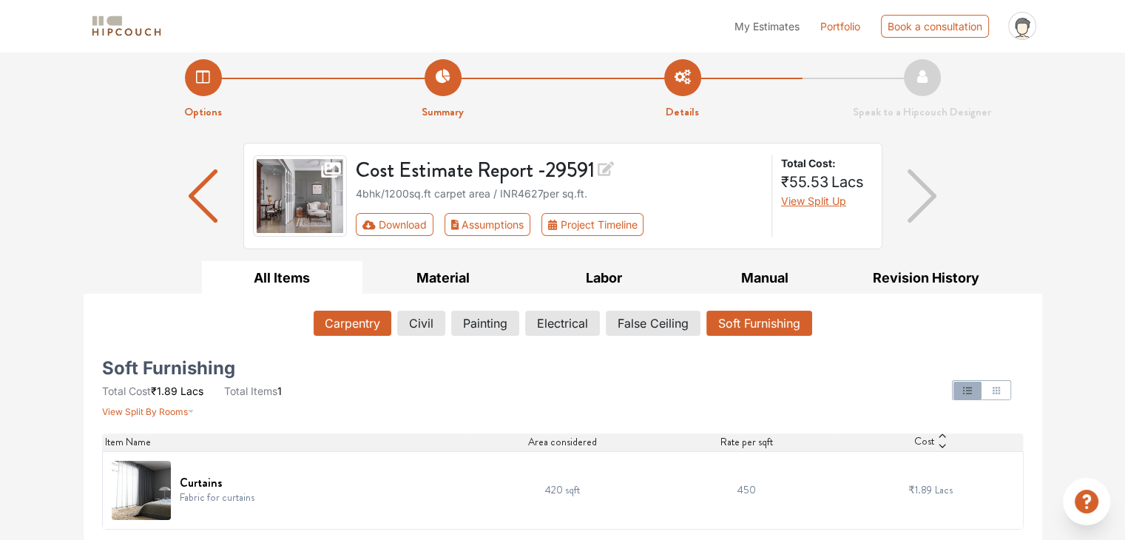
click at [361, 322] on button "Carpentry" at bounding box center [353, 323] width 78 height 25
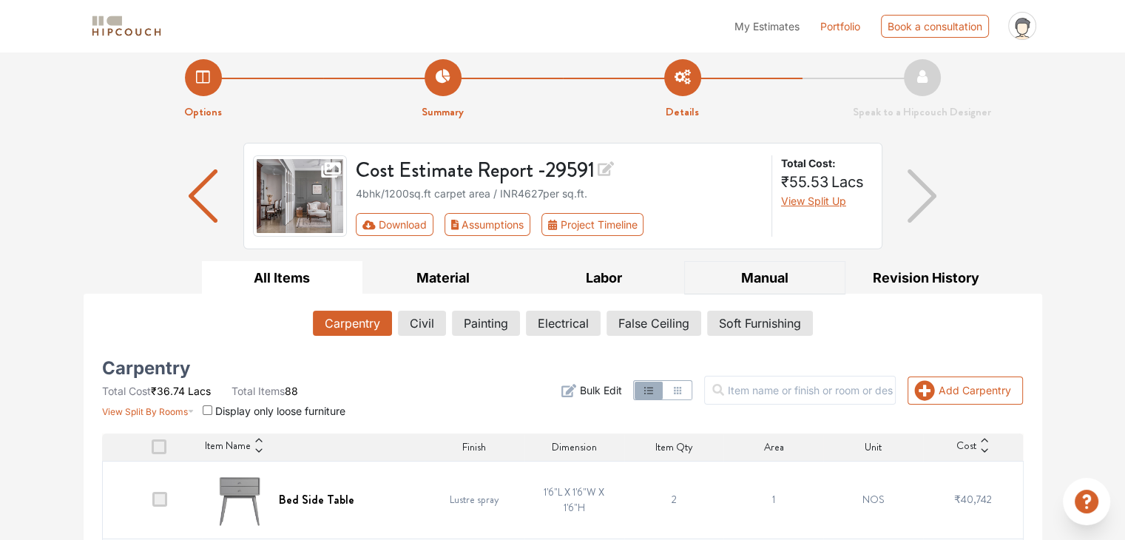
click at [750, 274] on button "Manual" at bounding box center [764, 277] width 161 height 33
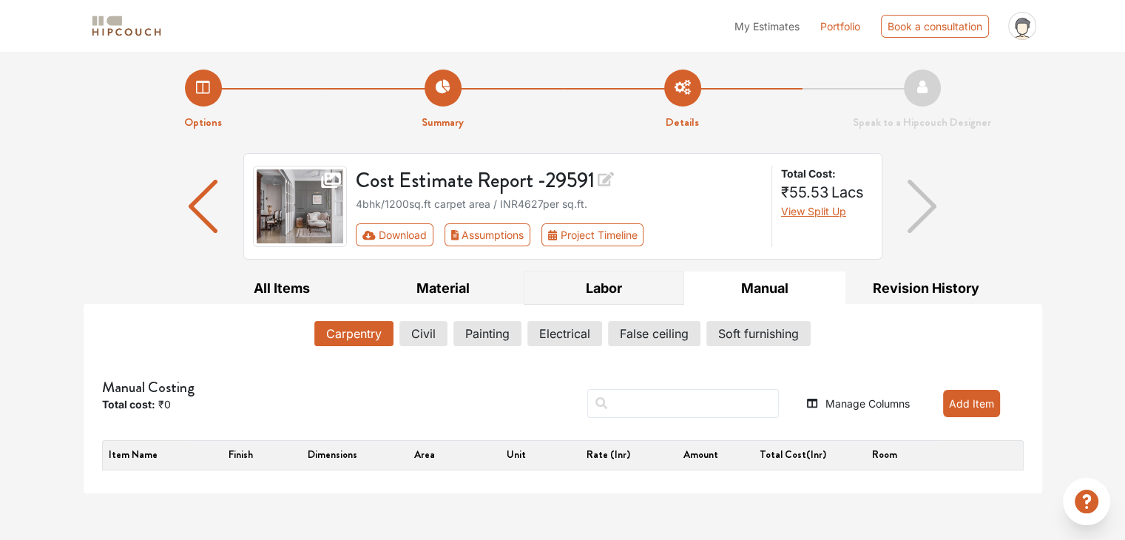
click at [614, 288] on button "Labor" at bounding box center [604, 287] width 161 height 33
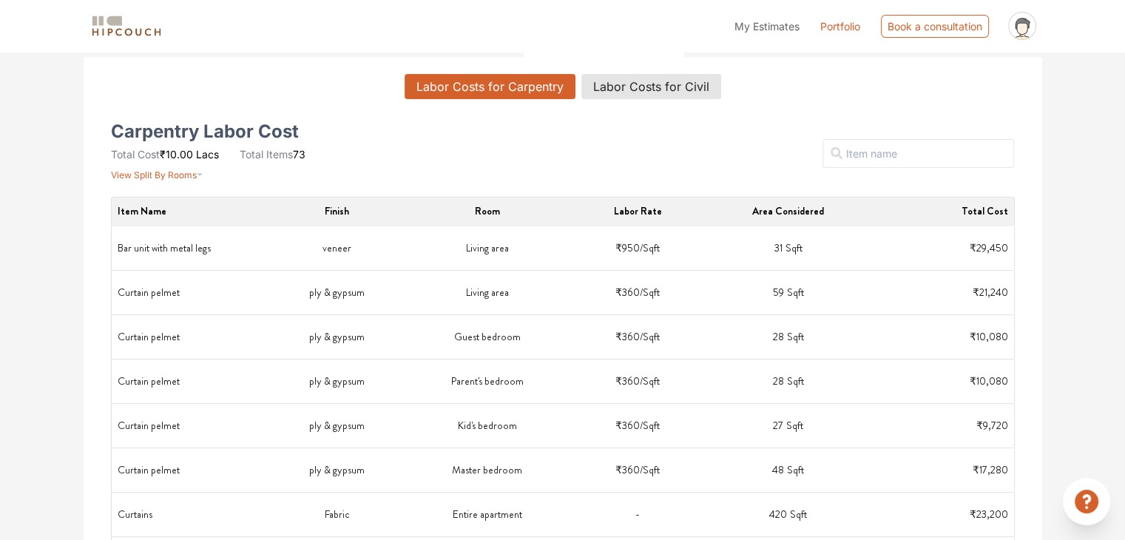
scroll to position [74, 0]
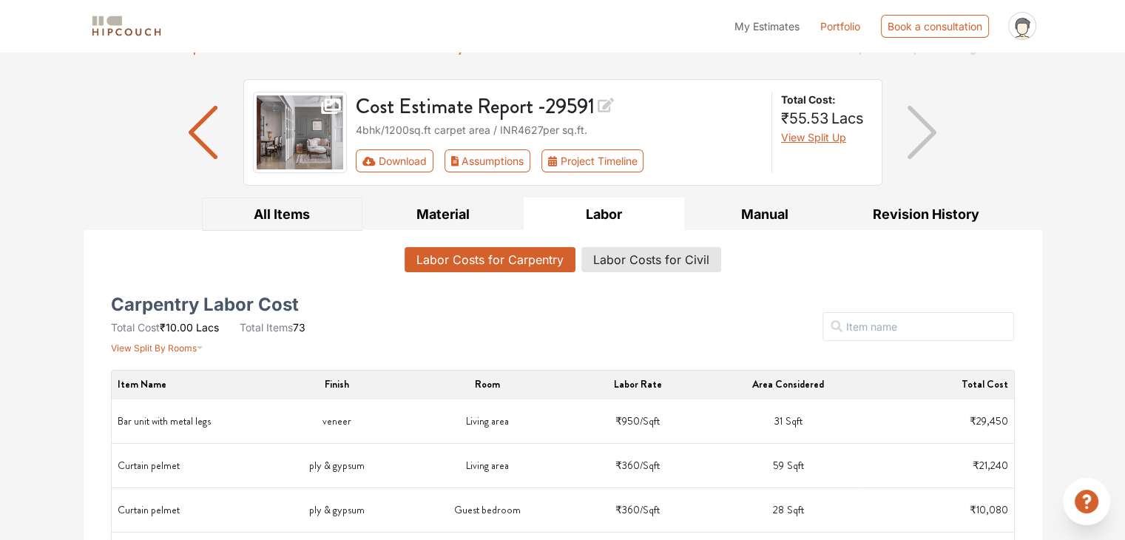
click at [262, 202] on button "All Items" at bounding box center [282, 213] width 161 height 33
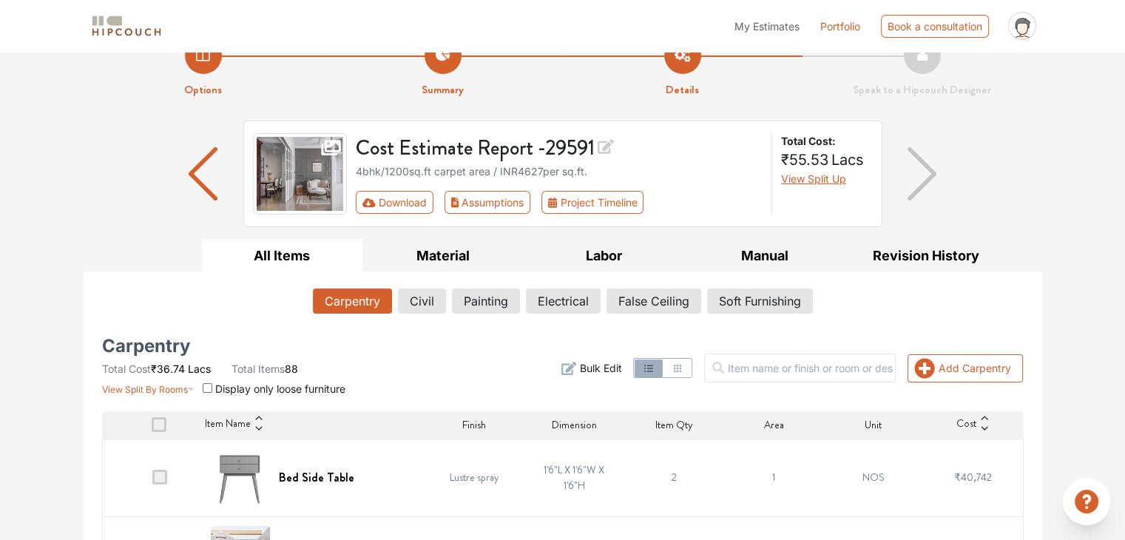
scroll to position [0, 0]
